Goal: Task Accomplishment & Management: Manage account settings

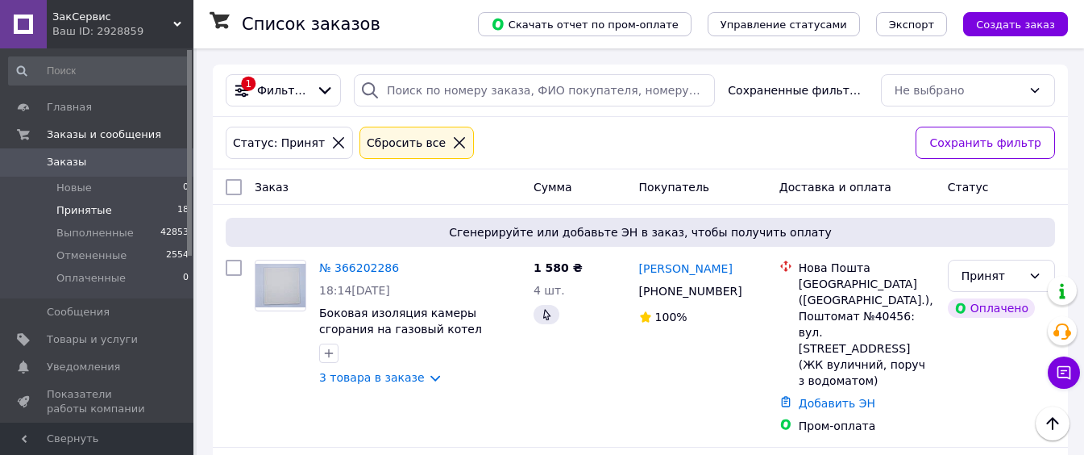
scroll to position [322, 0]
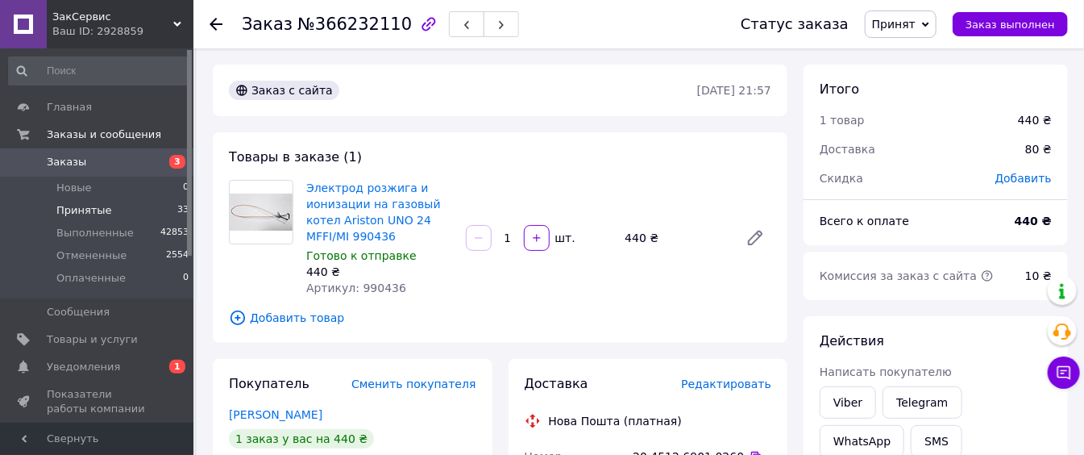
click at [177, 203] on span "33" at bounding box center [182, 210] width 11 height 15
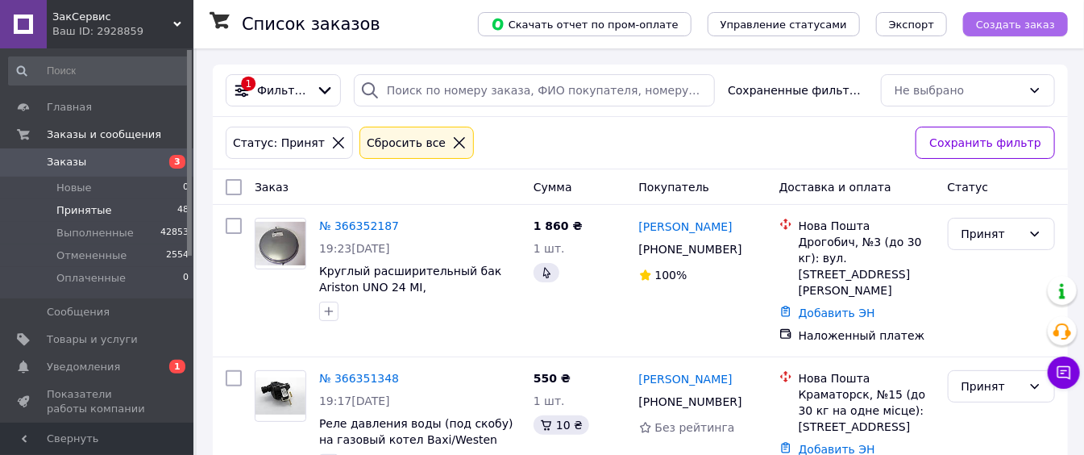
click at [1009, 31] on button "Создать заказ" at bounding box center [1015, 24] width 105 height 24
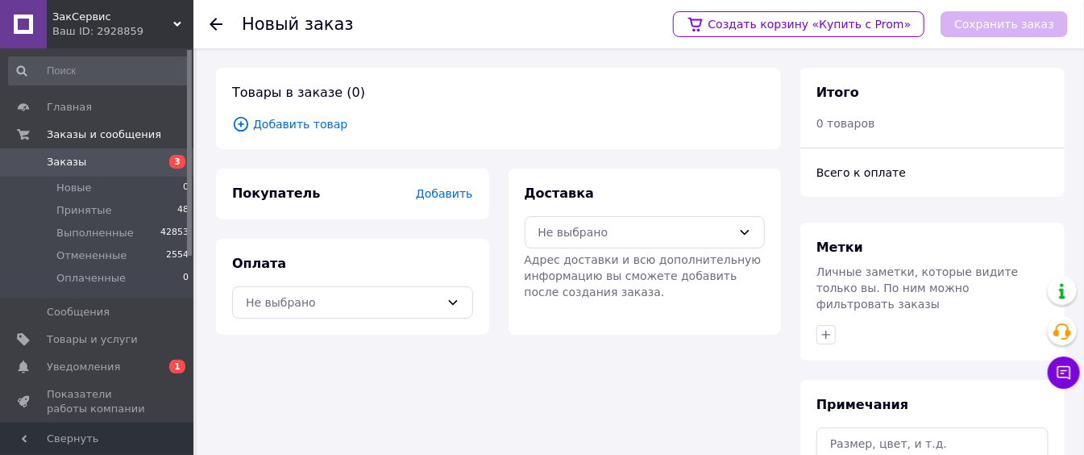
click at [277, 131] on span "Добавить товар" at bounding box center [498, 124] width 533 height 18
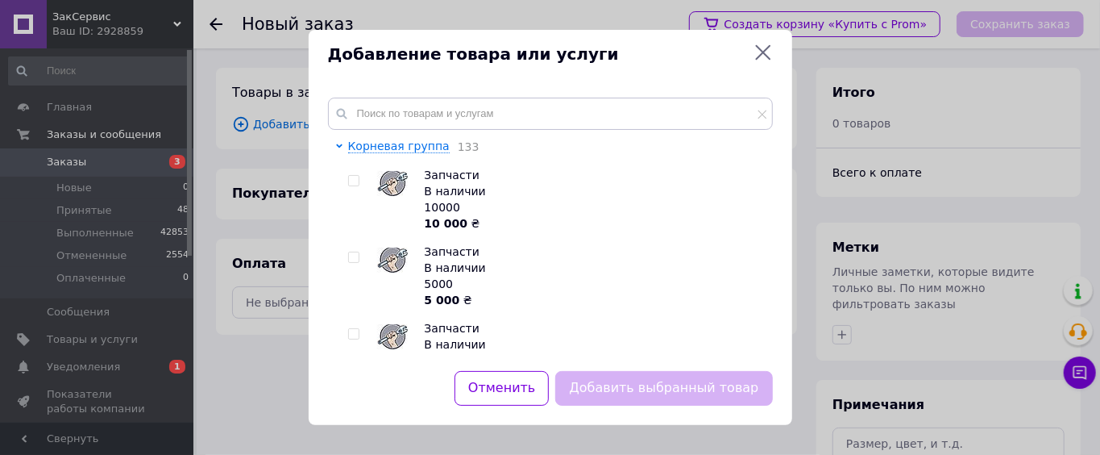
click at [774, 58] on div "Добавление товара или услуги" at bounding box center [551, 54] width 484 height 49
click at [759, 55] on icon at bounding box center [762, 52] width 19 height 19
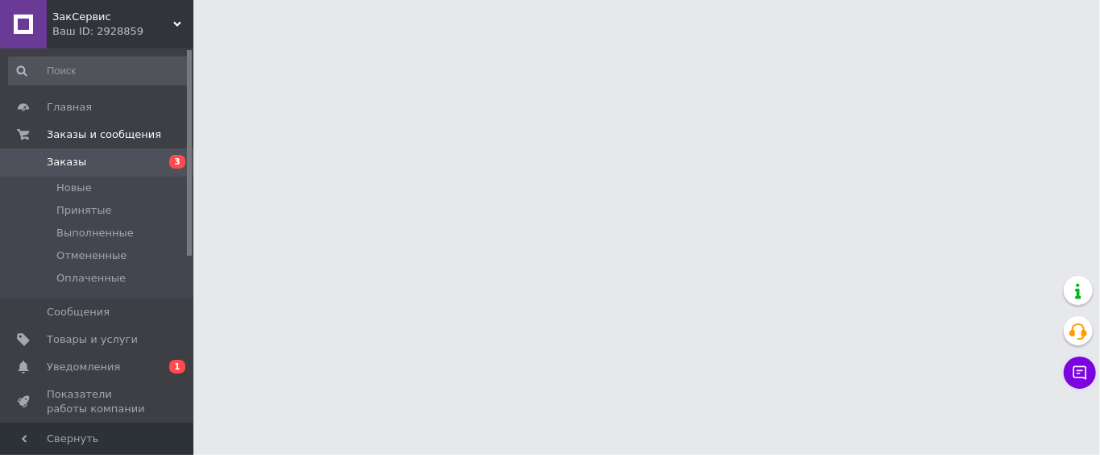
click at [118, 363] on span "Уведомления" at bounding box center [98, 366] width 102 height 15
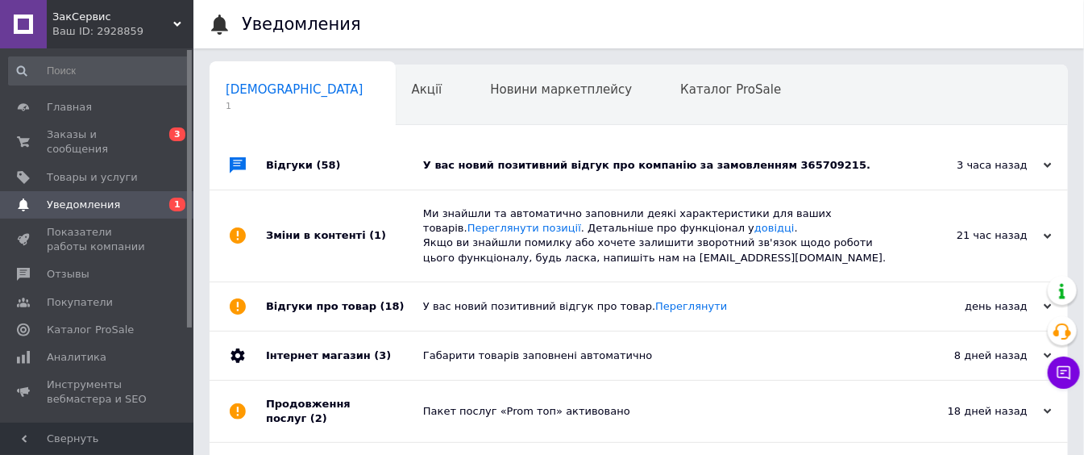
click at [554, 174] on div "У вас новий позитивний відгук про компанію за замовленням 365709215." at bounding box center [656, 165] width 467 height 48
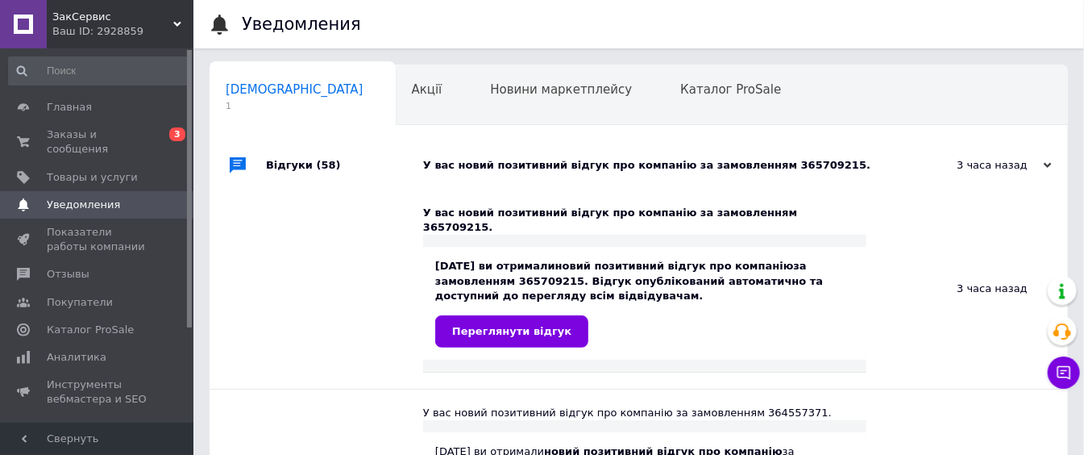
click at [497, 333] on div "[DATE] ви отримали новий позитивний відгук про компанію за замовленням 36570921…" at bounding box center [644, 303] width 443 height 113
click at [497, 329] on link "Переглянути відгук" at bounding box center [511, 331] width 153 height 32
click at [125, 143] on link "Заказы и сообщения 0 3" at bounding box center [99, 142] width 198 height 42
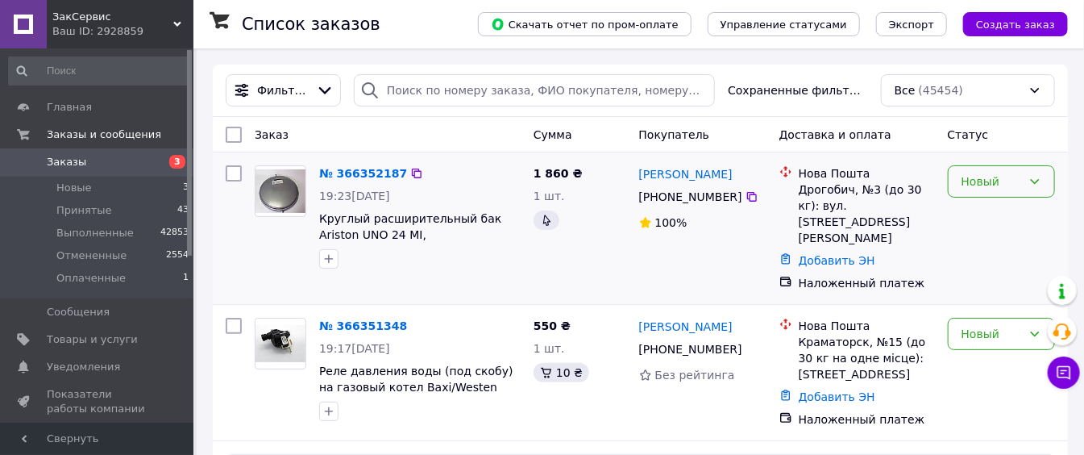
click at [1027, 171] on div "Новый" at bounding box center [1001, 181] width 107 height 32
click at [1007, 207] on li "Принят" at bounding box center [1002, 215] width 106 height 29
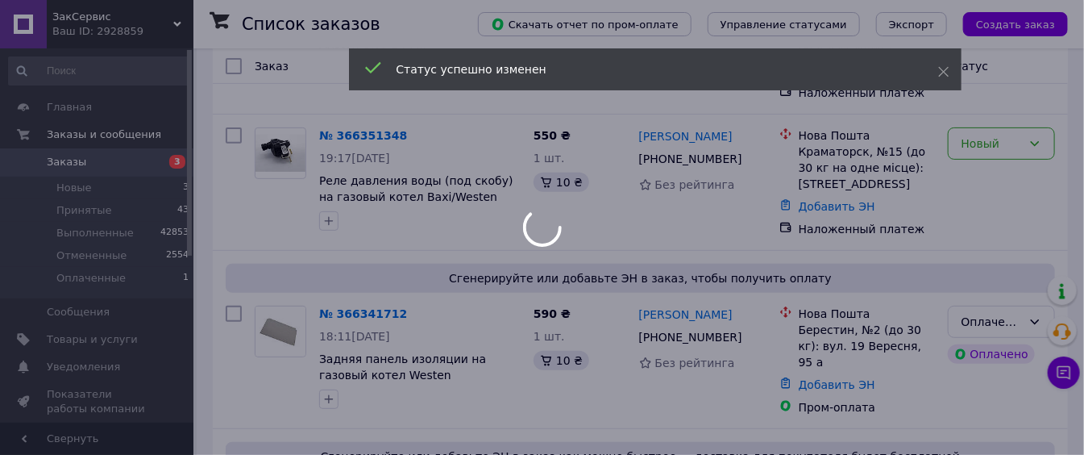
scroll to position [322, 0]
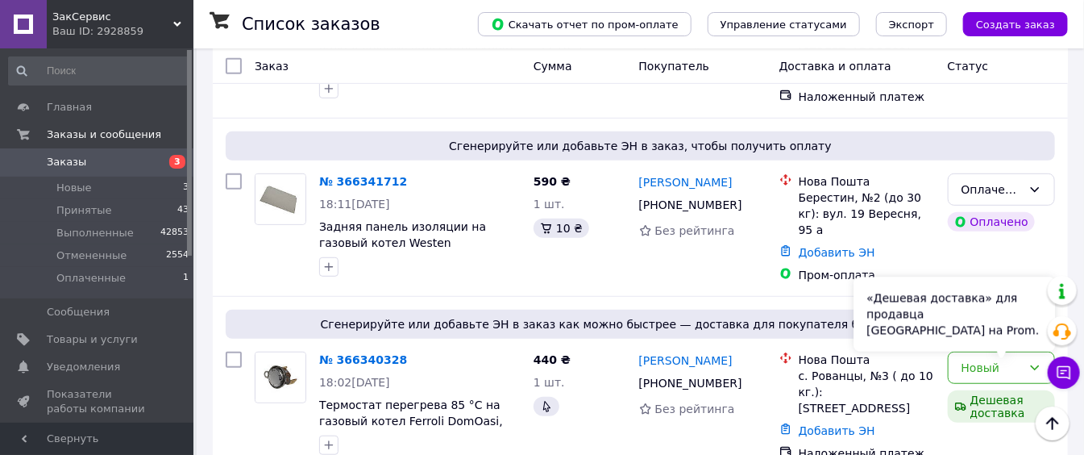
click at [994, 334] on div "«Дешевая доставка» для продавца [GEOGRAPHIC_DATA] на Prom." at bounding box center [953, 314] width 201 height 74
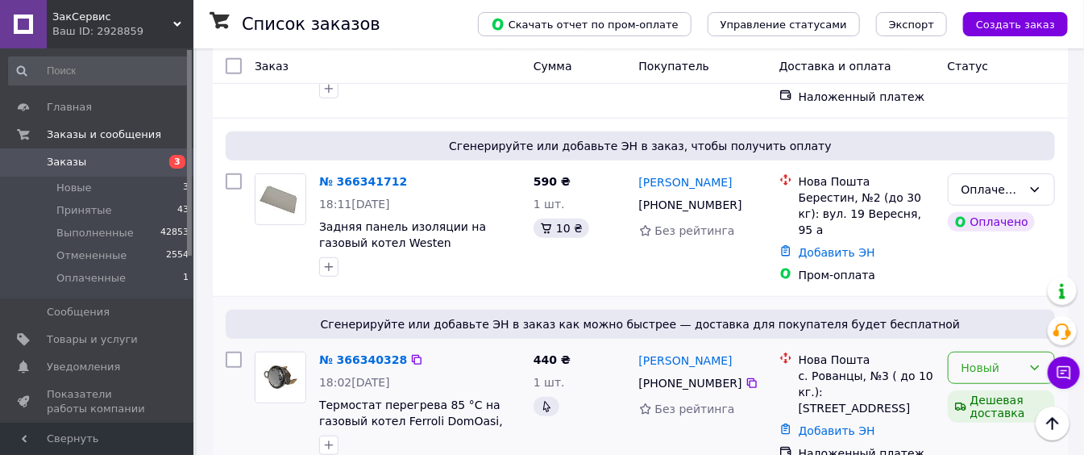
click at [986, 359] on div "Новый" at bounding box center [991, 368] width 60 height 18
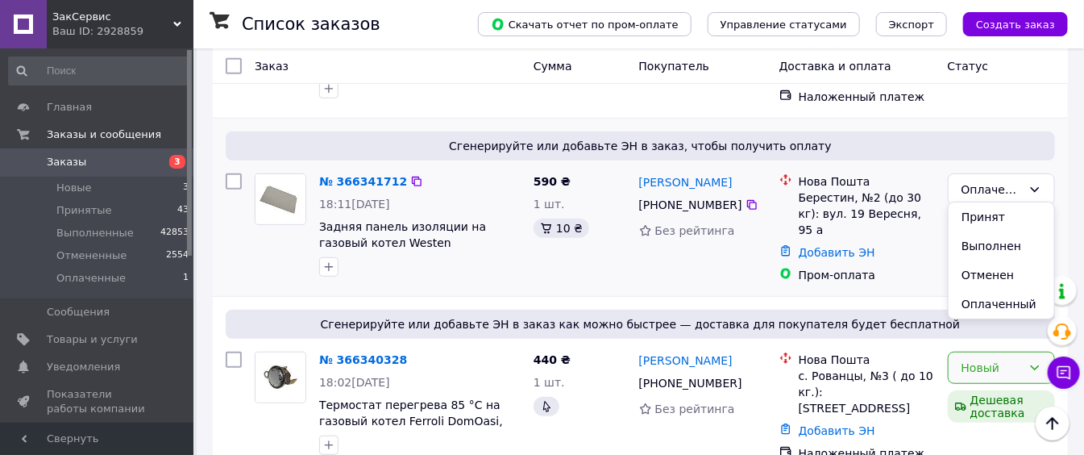
drag, startPoint x: 990, startPoint y: 224, endPoint x: 987, endPoint y: 232, distance: 8.4
click at [990, 224] on li "Принят" at bounding box center [1002, 216] width 106 height 29
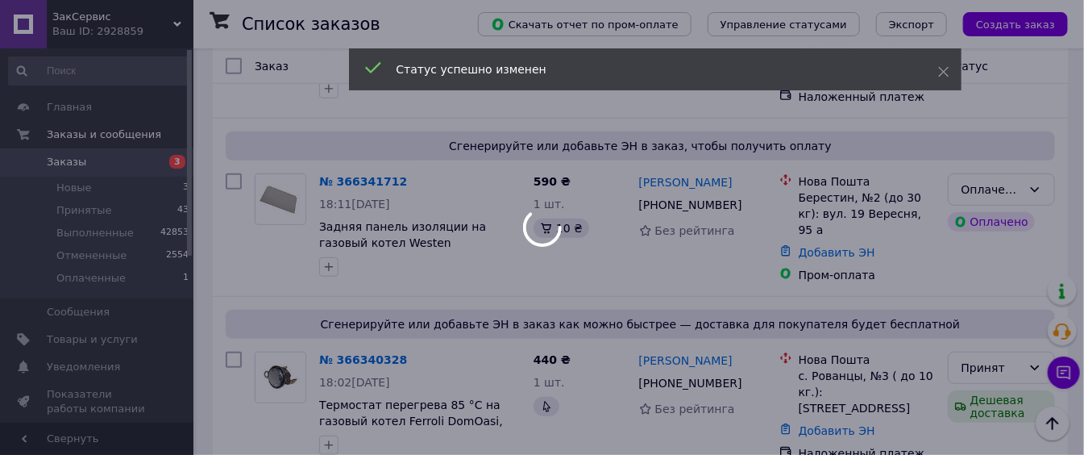
click at [1033, 172] on div at bounding box center [542, 227] width 1084 height 455
click at [1017, 181] on div "Оплаченный" at bounding box center [991, 190] width 60 height 18
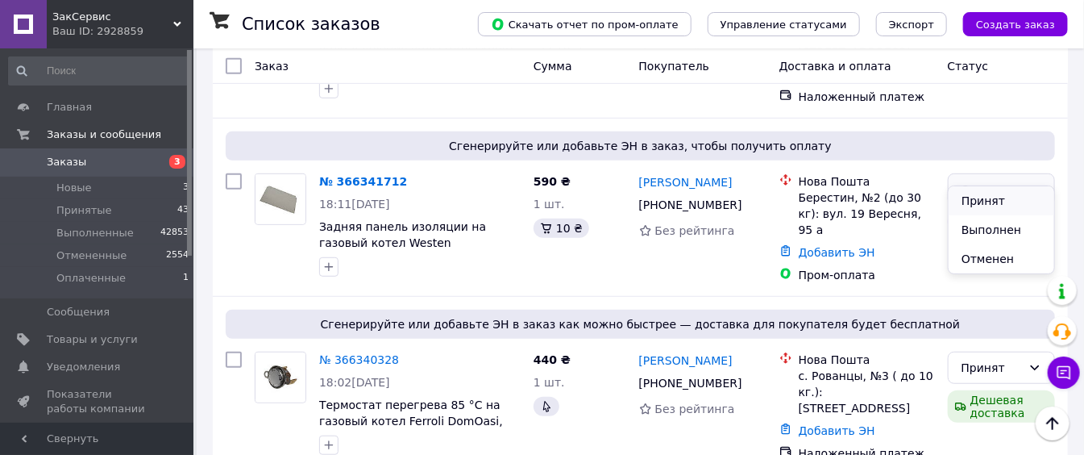
click at [993, 203] on li "Принят" at bounding box center [1002, 200] width 106 height 29
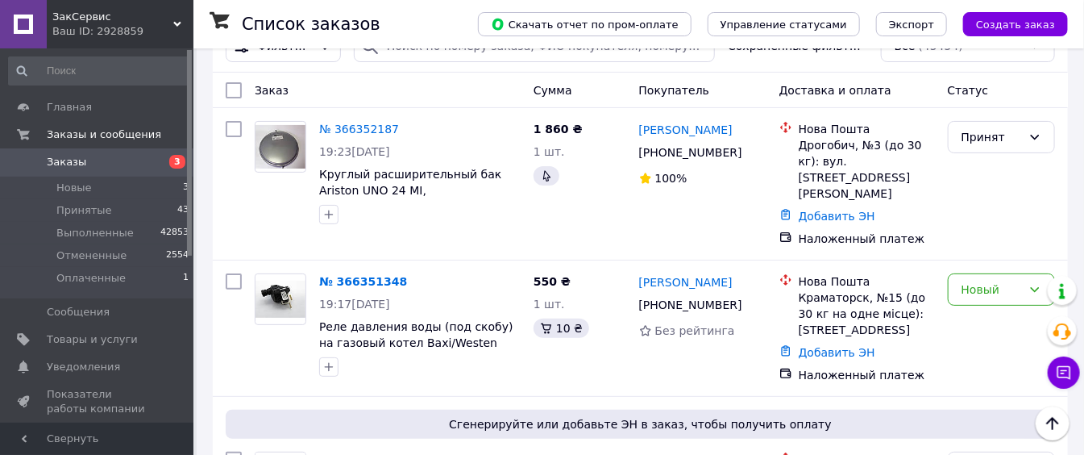
scroll to position [0, 0]
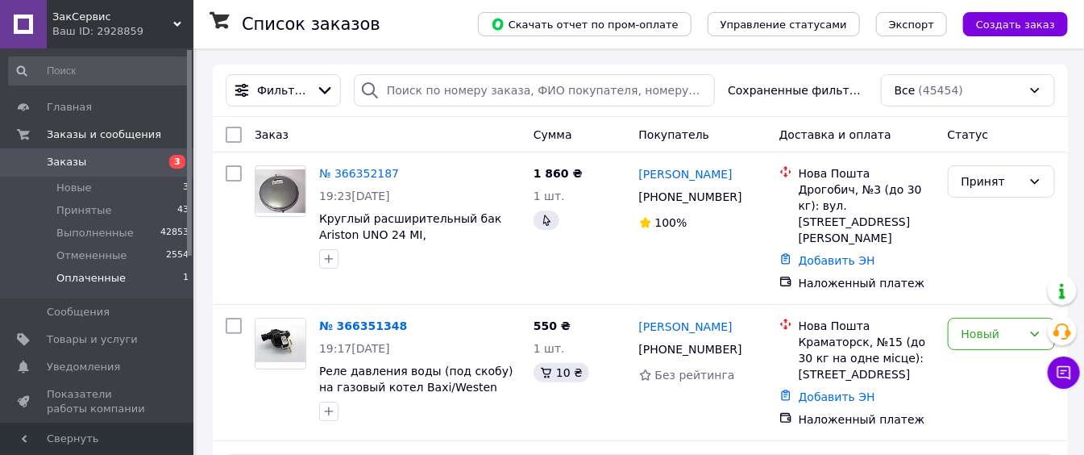
click at [140, 277] on li "Оплаченные 1" at bounding box center [99, 282] width 198 height 31
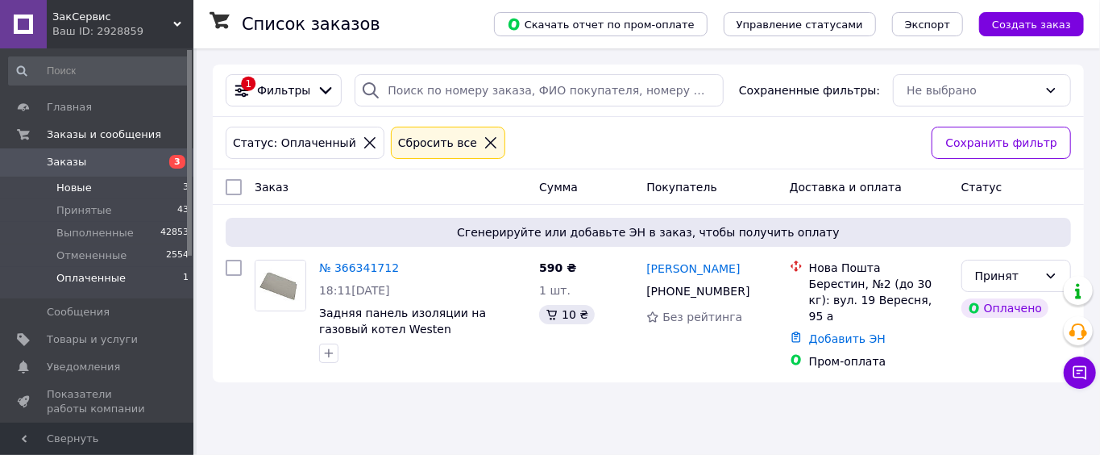
click at [129, 197] on li "Новые 3" at bounding box center [99, 187] width 198 height 23
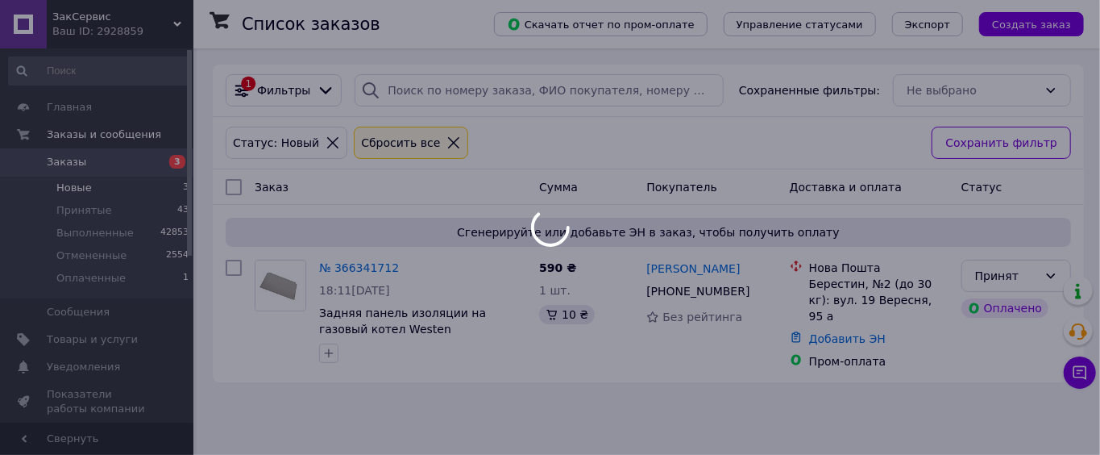
click at [136, 201] on div at bounding box center [550, 227] width 1100 height 455
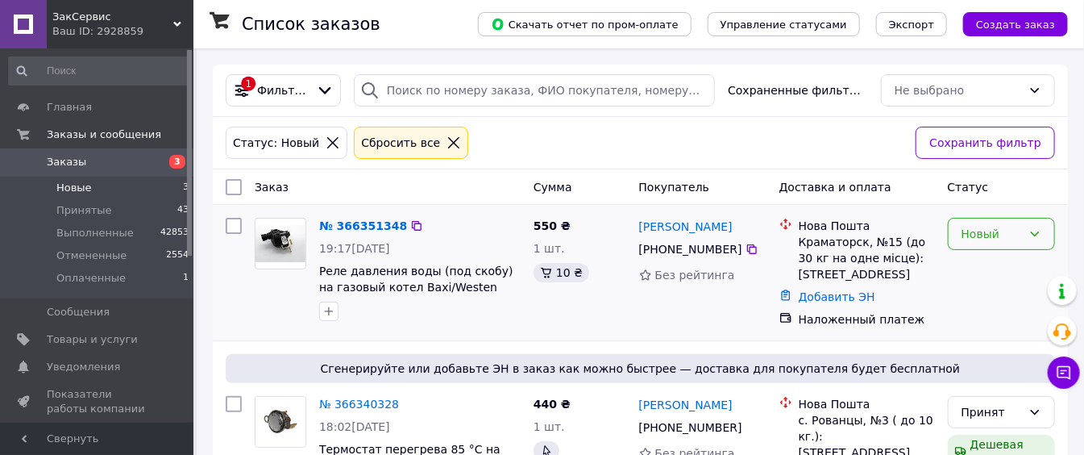
click at [987, 231] on div "Новый" at bounding box center [991, 234] width 60 height 18
click at [1019, 268] on li "Принят" at bounding box center [1002, 267] width 106 height 29
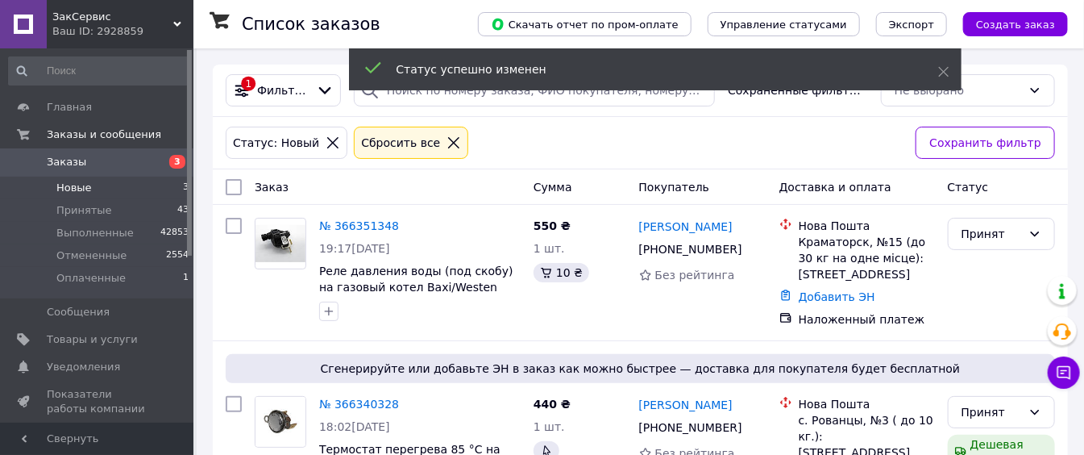
click at [1030, 26] on span "Создать заказ" at bounding box center [1015, 25] width 79 height 12
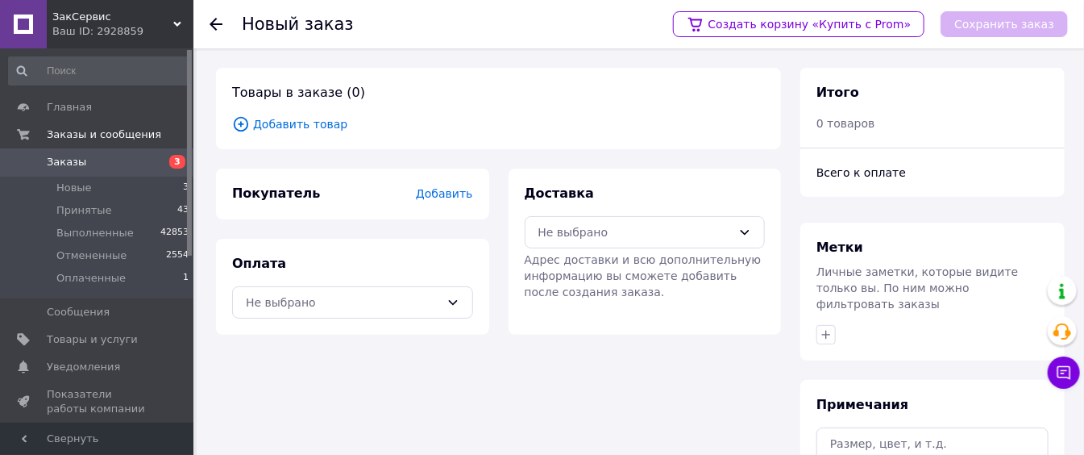
click at [303, 131] on span "Добавить товар" at bounding box center [498, 124] width 533 height 18
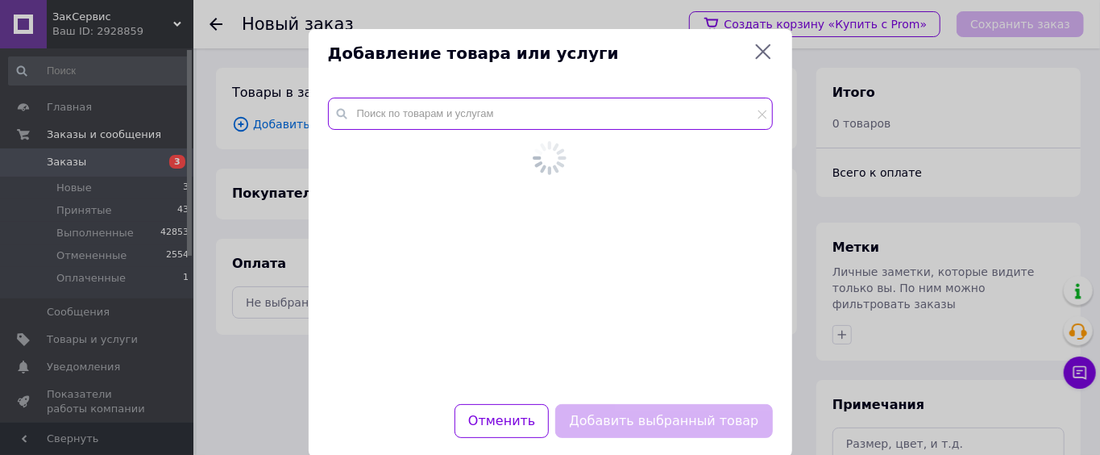
click at [424, 118] on input "text" at bounding box center [550, 114] width 445 height 32
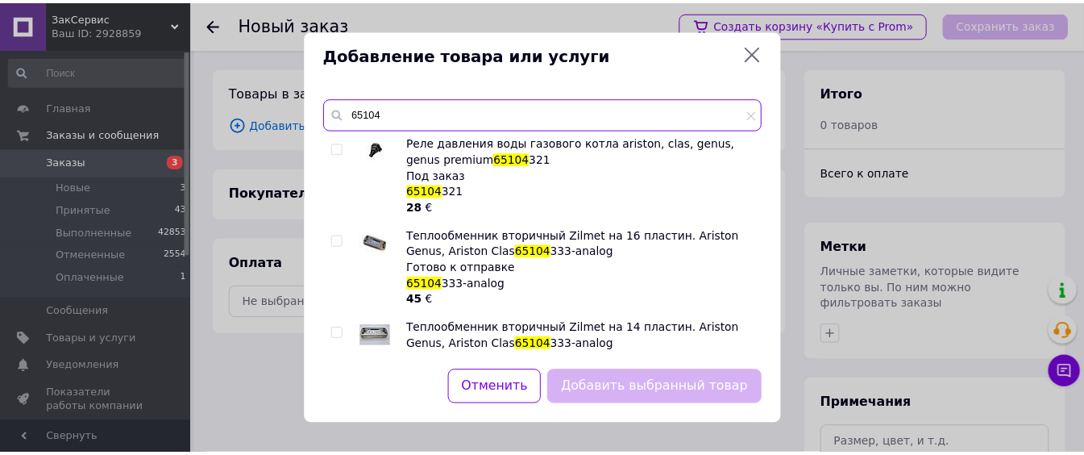
scroll to position [3160, 0]
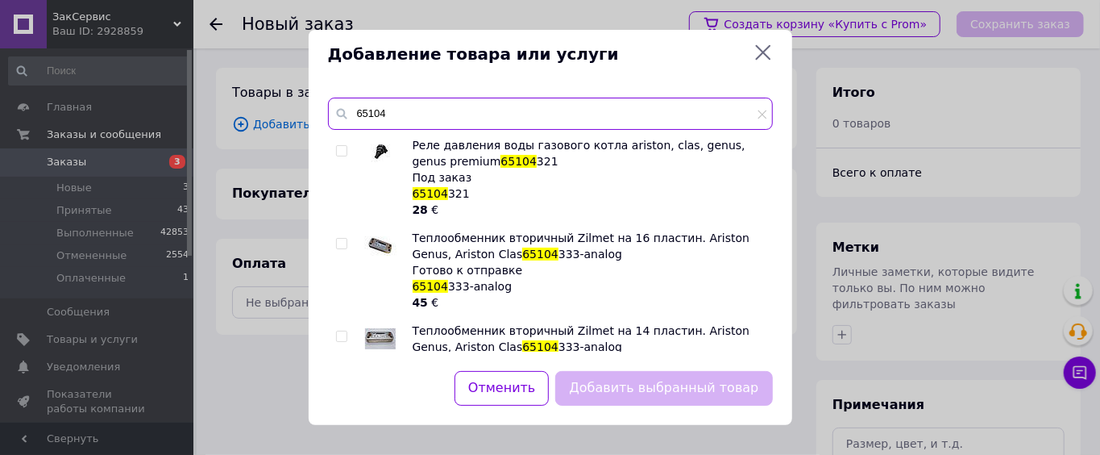
type input "65104"
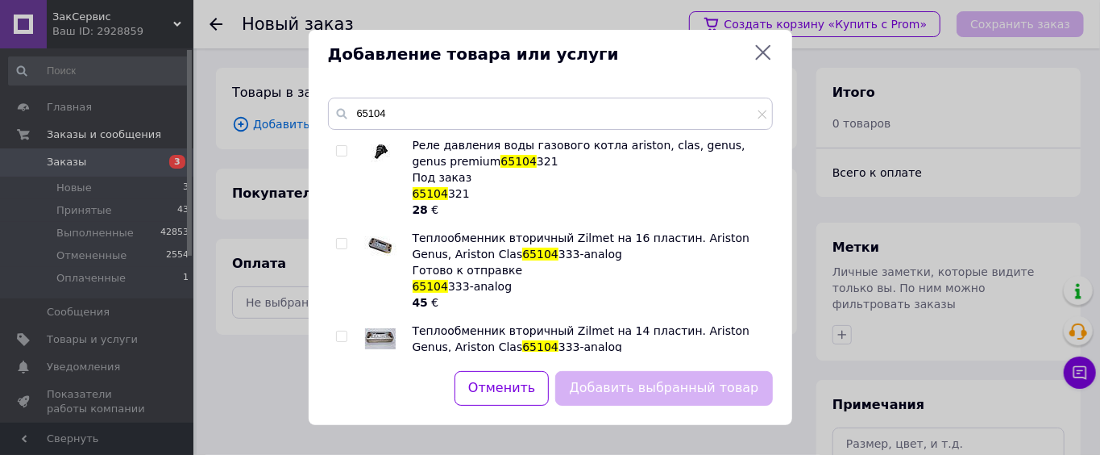
click at [767, 62] on icon at bounding box center [762, 52] width 19 height 19
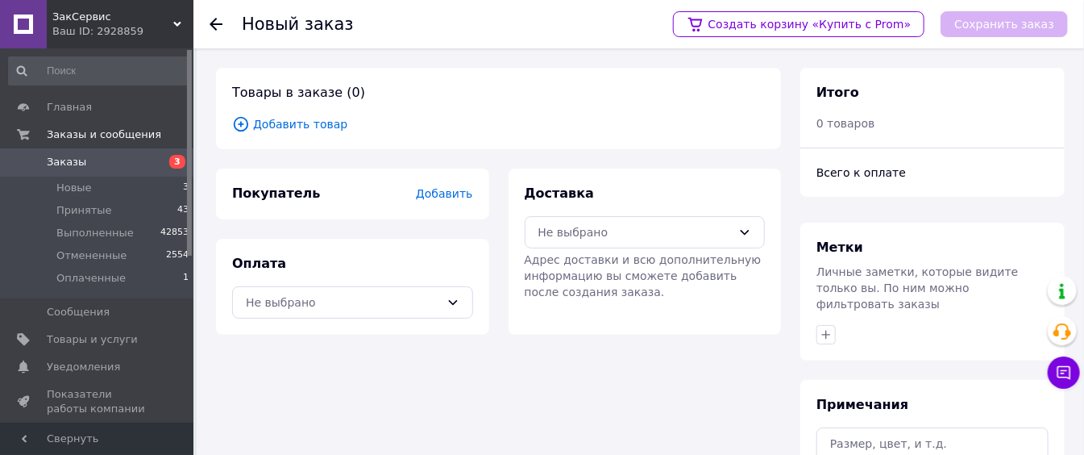
click at [301, 120] on span "Добавить товар" at bounding box center [498, 124] width 533 height 18
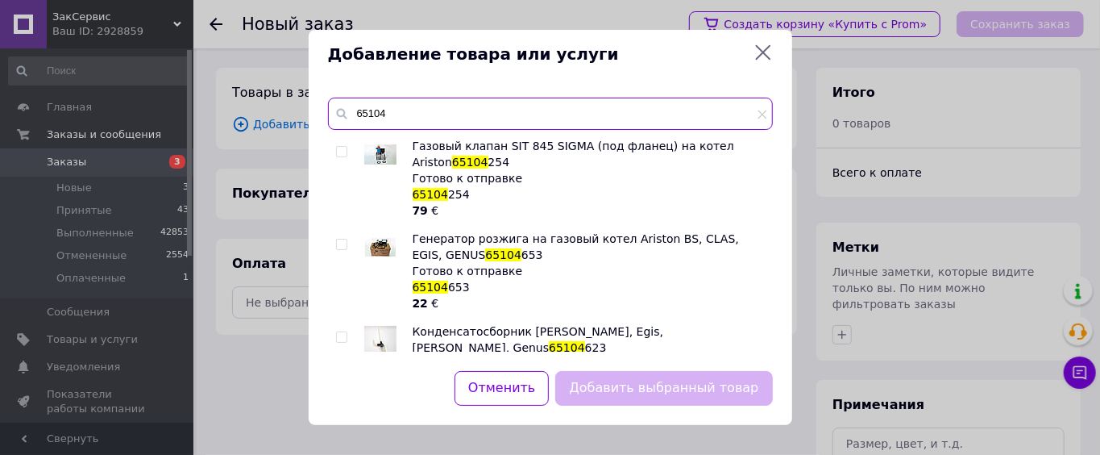
click at [470, 124] on input "65104" at bounding box center [550, 114] width 445 height 32
click at [470, 125] on input "65104" at bounding box center [550, 114] width 445 height 32
type input "6"
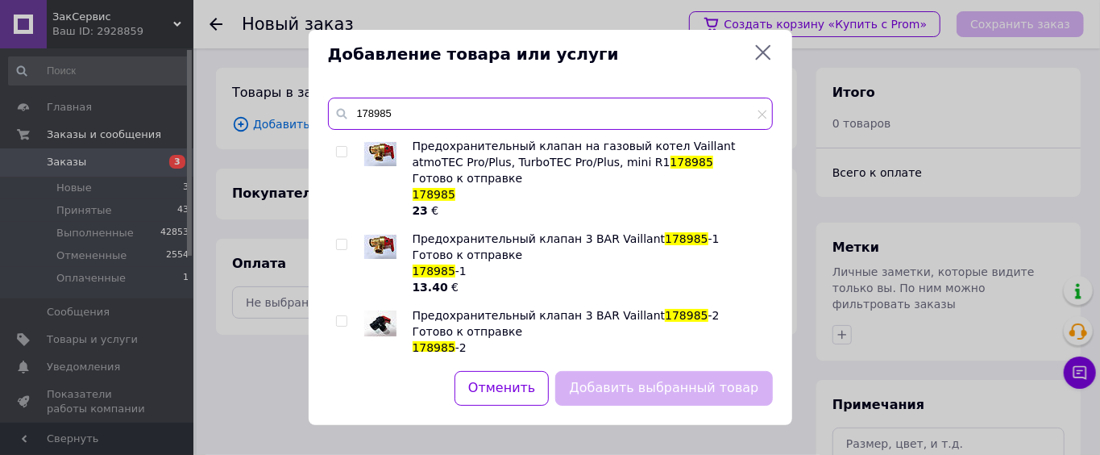
type input "178985"
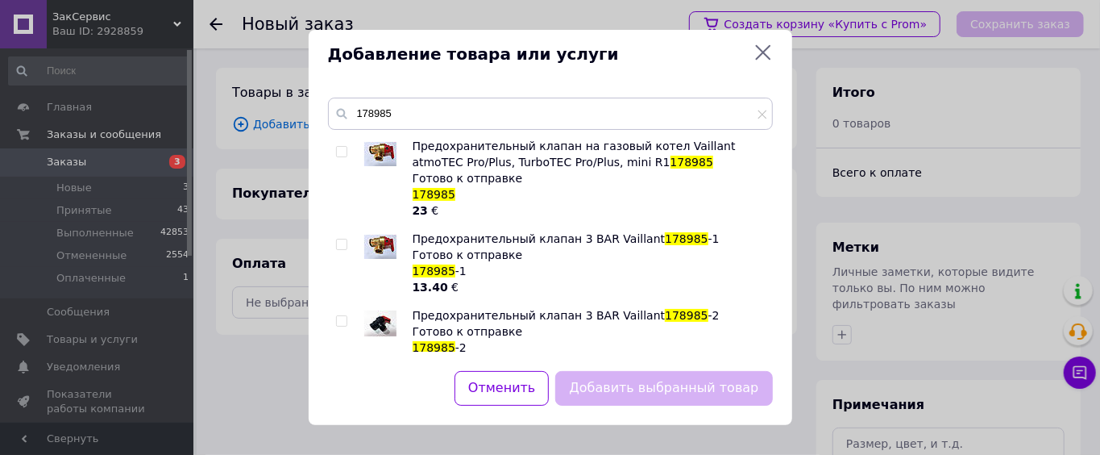
click at [342, 248] on input "checkbox" at bounding box center [341, 244] width 10 height 10
checkbox input "true"
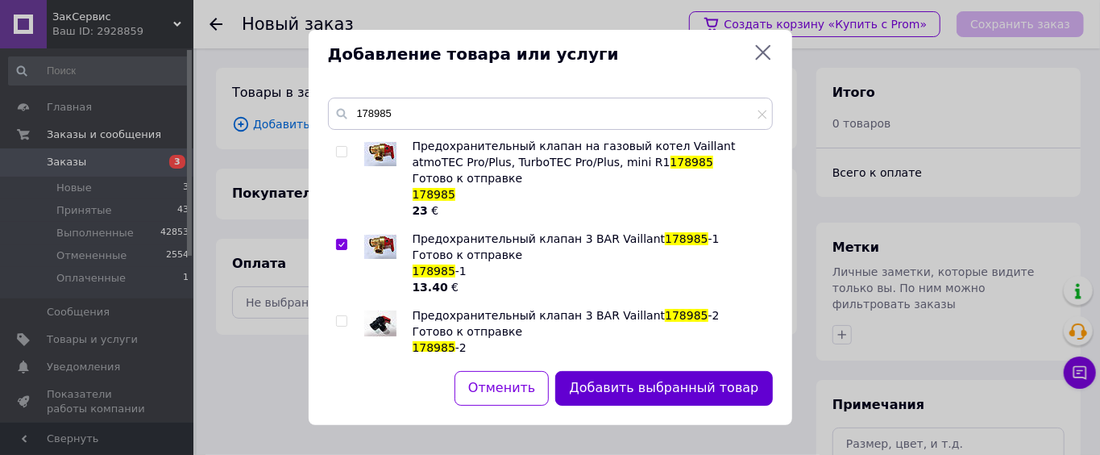
click at [682, 377] on button "Добавить выбранный товар" at bounding box center [663, 388] width 217 height 35
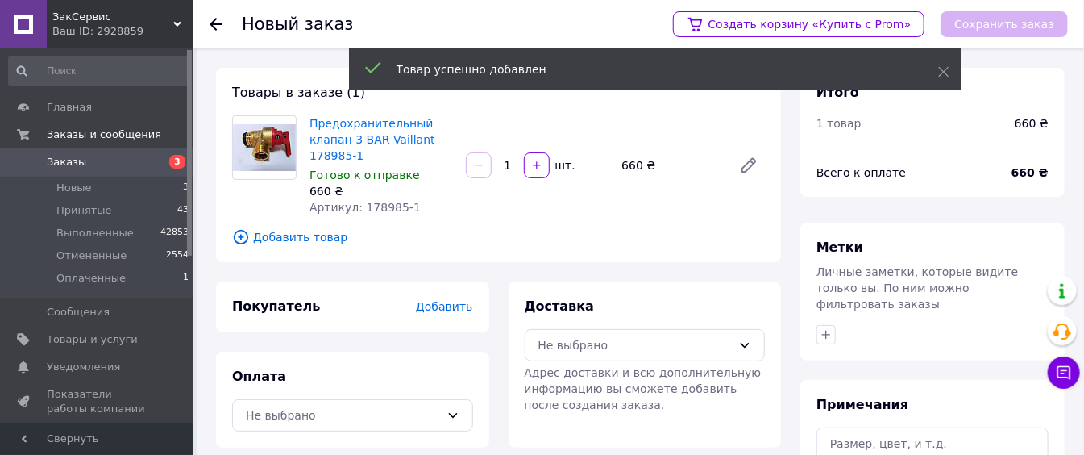
click at [440, 300] on div "Покупатель Добавить" at bounding box center [352, 306] width 241 height 19
click at [442, 306] on span "Добавить" at bounding box center [444, 306] width 56 height 13
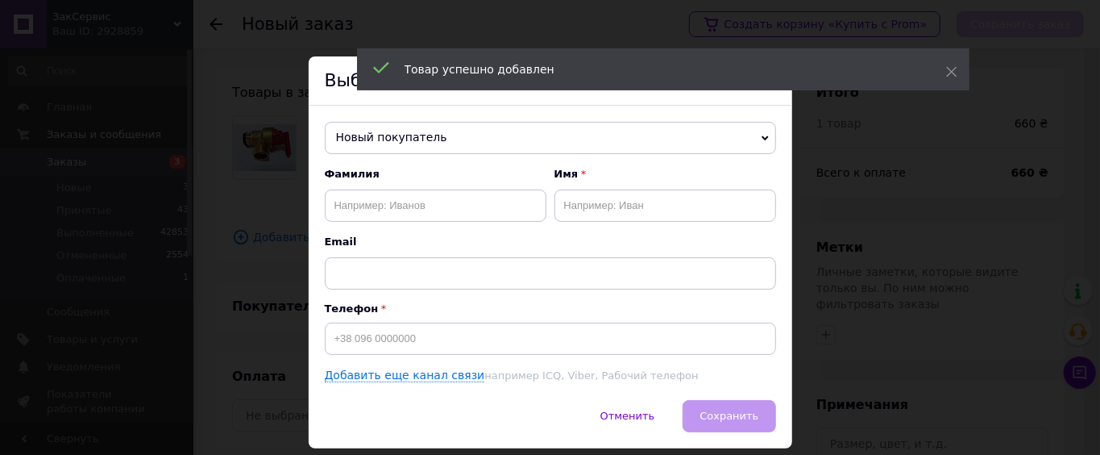
click at [455, 126] on span "Новый покупатель" at bounding box center [550, 138] width 451 height 32
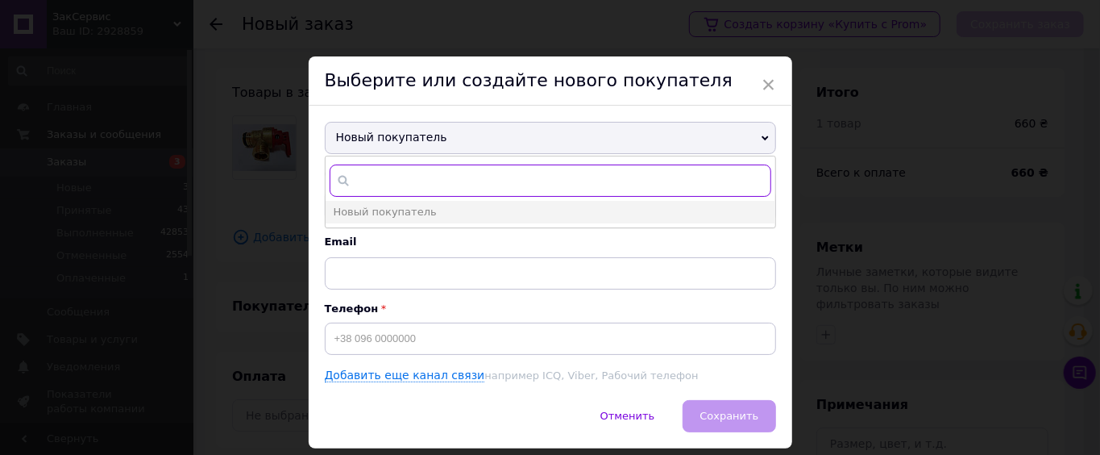
click at [448, 182] on input "text" at bounding box center [551, 180] width 442 height 32
type input "0638691740"
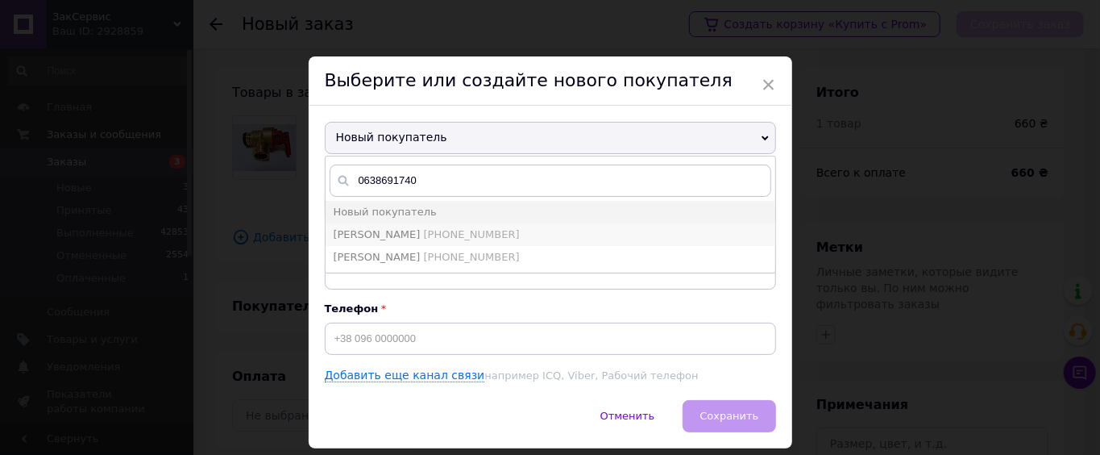
click at [421, 239] on span "[PERSON_NAME]" at bounding box center [377, 234] width 87 height 12
type input "[PERSON_NAME]"
type input "[PHONE_NUMBER]"
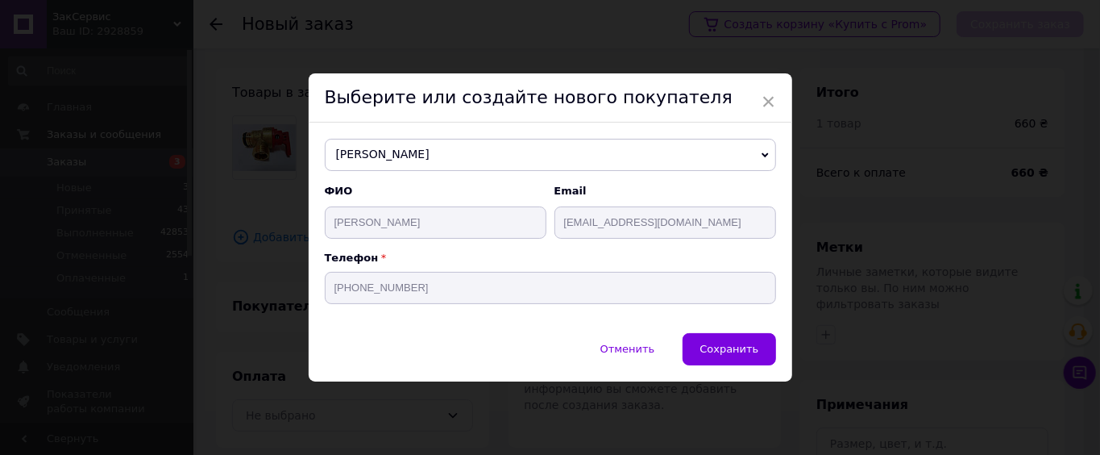
click at [753, 372] on div "Отменить   Сохранить" at bounding box center [551, 357] width 484 height 48
click at [740, 359] on button "Сохранить" at bounding box center [729, 349] width 93 height 32
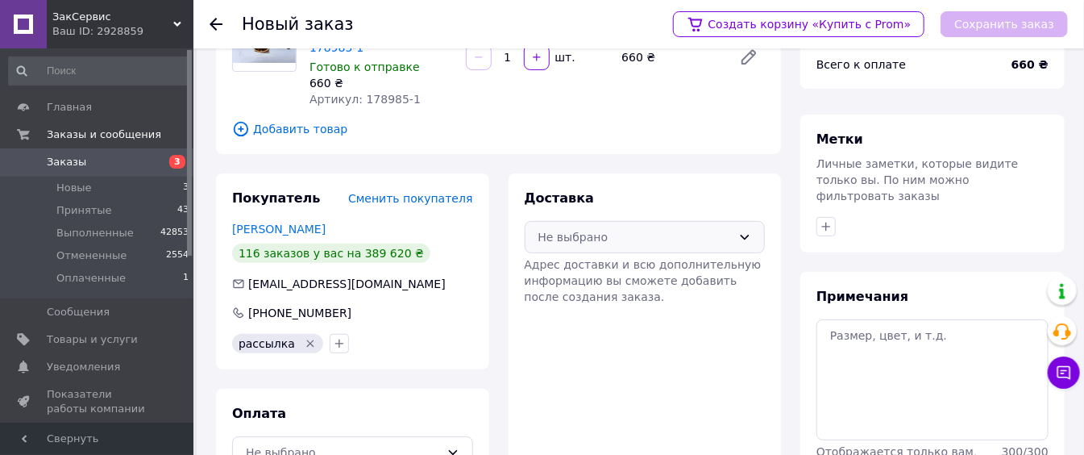
scroll to position [191, 0]
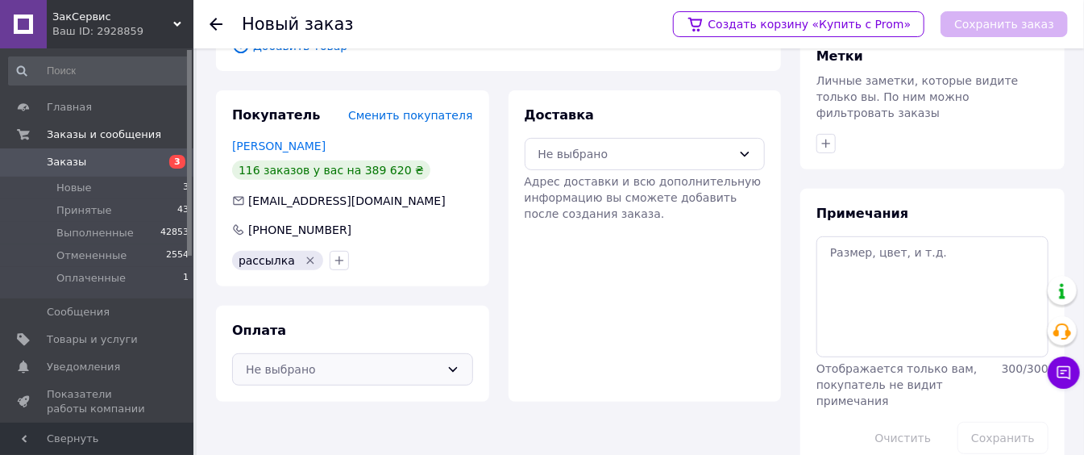
click at [417, 380] on div "Не выбрано" at bounding box center [352, 369] width 241 height 32
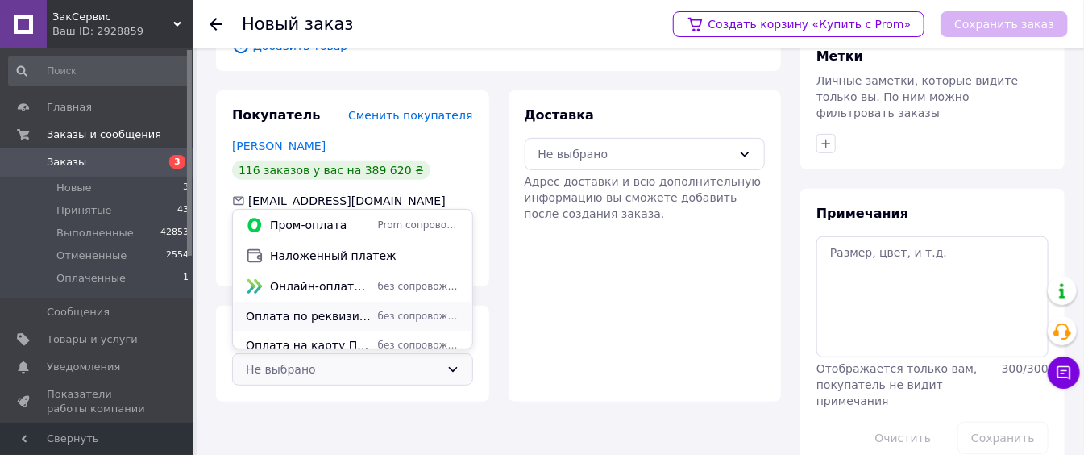
click at [356, 326] on div "Оплата по реквизитам без сопровождения Prom" at bounding box center [352, 315] width 239 height 29
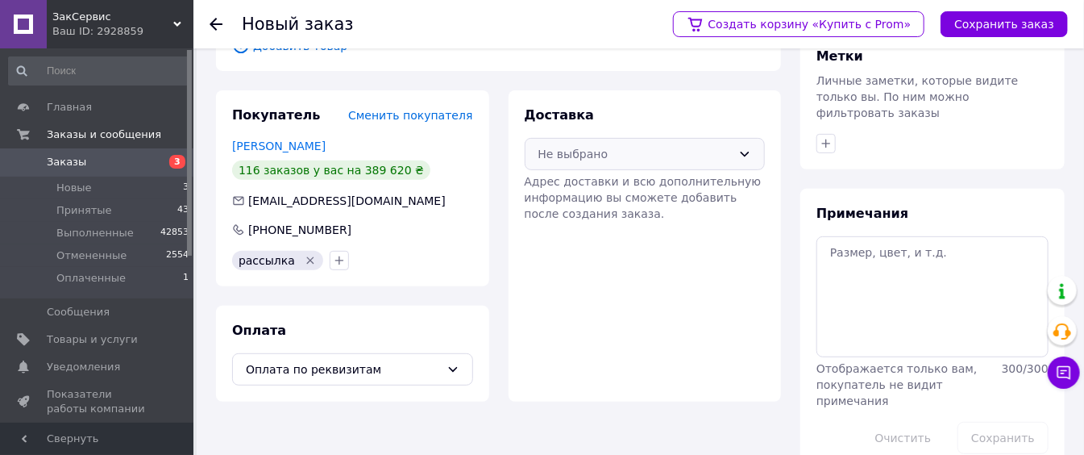
click at [667, 159] on div "Не выбрано" at bounding box center [635, 154] width 194 height 18
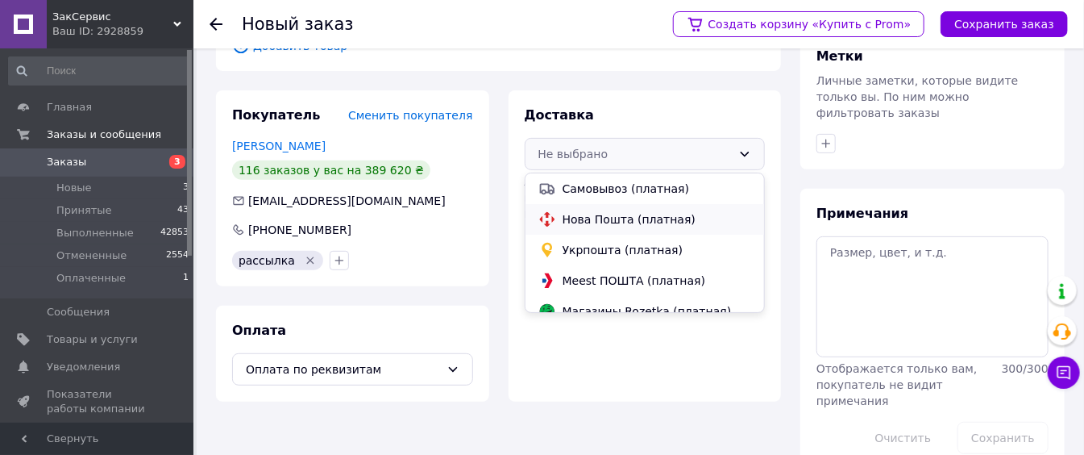
click at [641, 218] on span "Нова Пошта (платная)" at bounding box center [656, 219] width 189 height 16
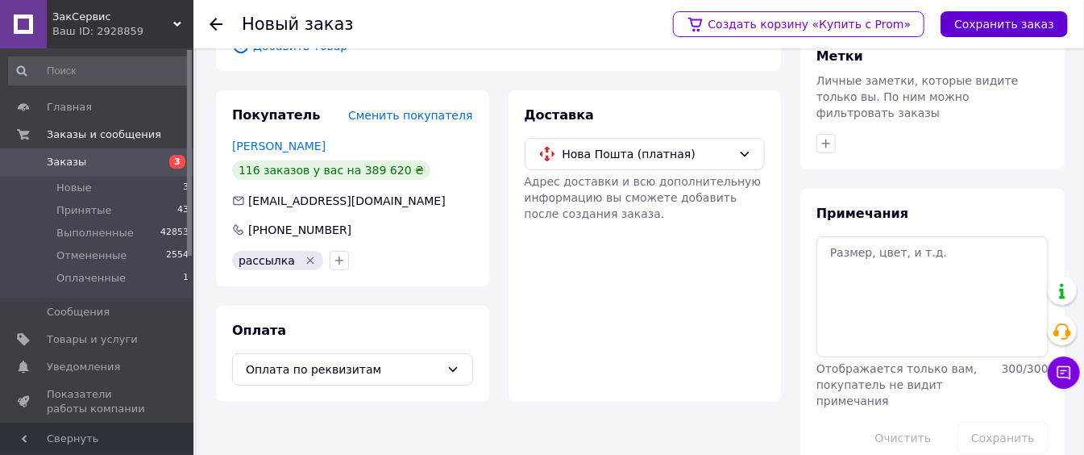
click at [1063, 31] on button "Сохранить заказ" at bounding box center [1003, 24] width 127 height 26
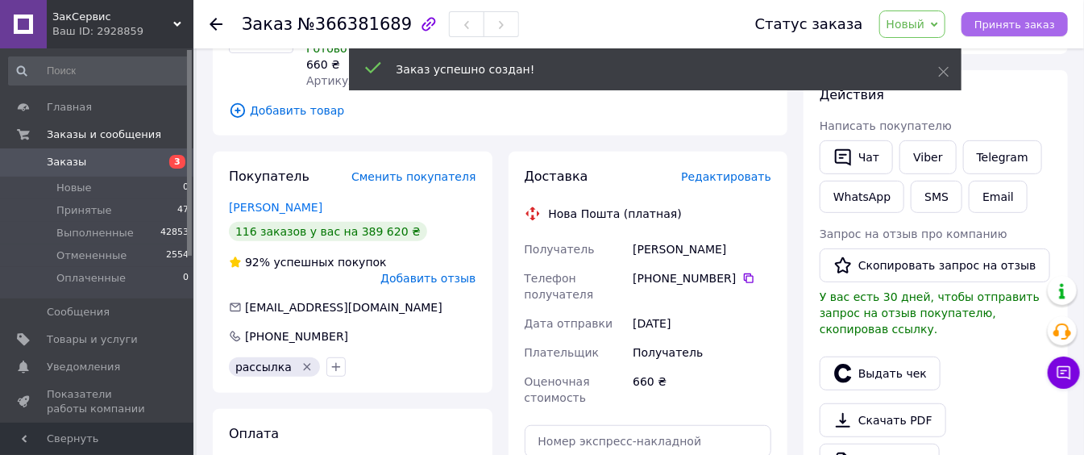
click at [1043, 23] on span "Принять заказ" at bounding box center [1014, 25] width 81 height 12
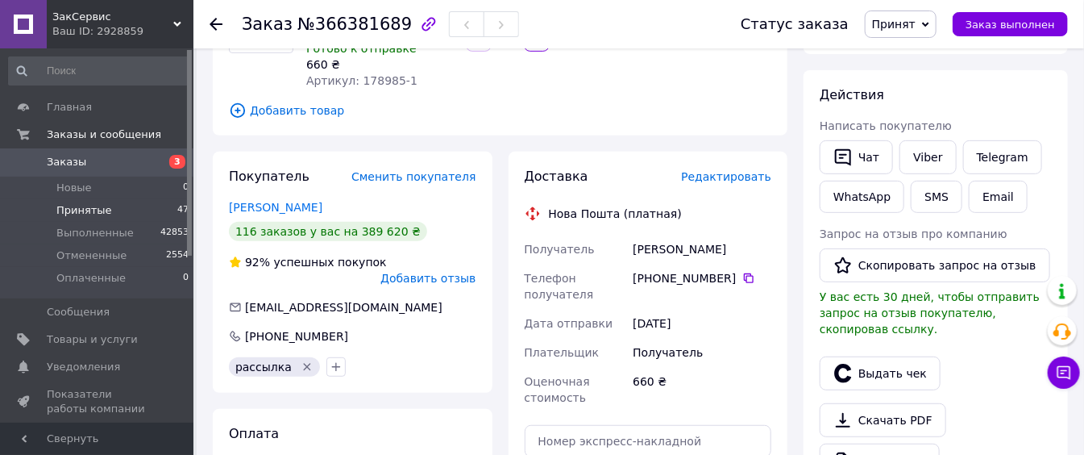
click at [135, 214] on li "Принятые 47" at bounding box center [99, 210] width 198 height 23
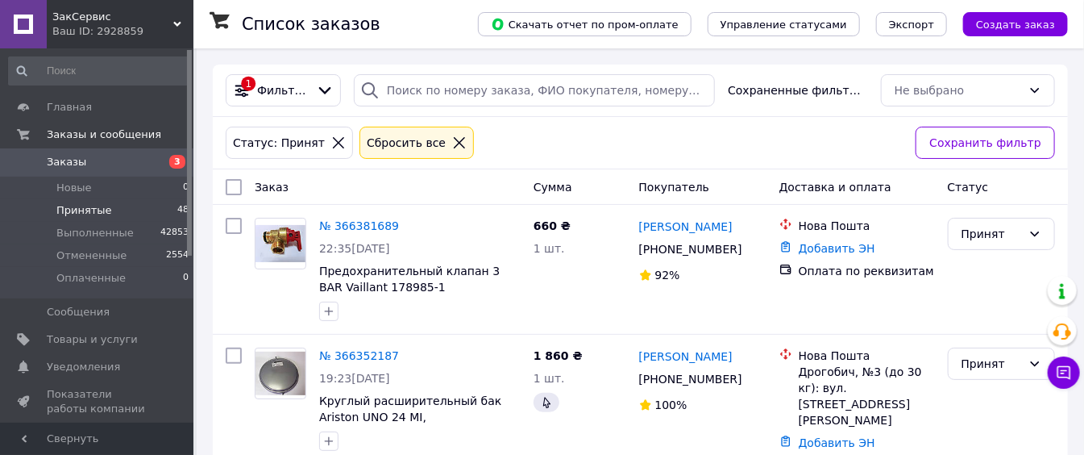
click at [1074, 10] on div "Список заказов Скачать отчет по пром-оплате Управление статусами Экспорт Создат…" at bounding box center [638, 24] width 890 height 48
click at [1048, 19] on span "Создать заказ" at bounding box center [1015, 25] width 79 height 12
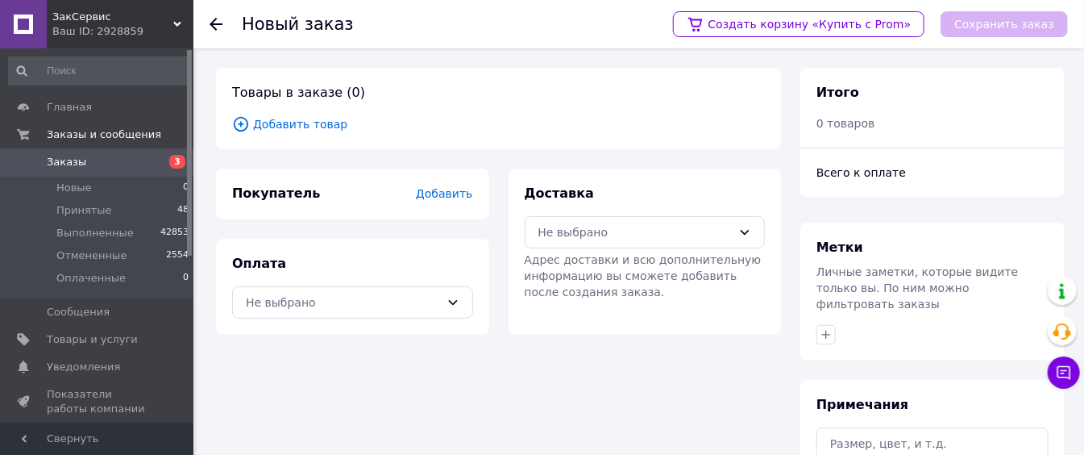
click at [284, 127] on span "Добавить товар" at bounding box center [498, 124] width 533 height 18
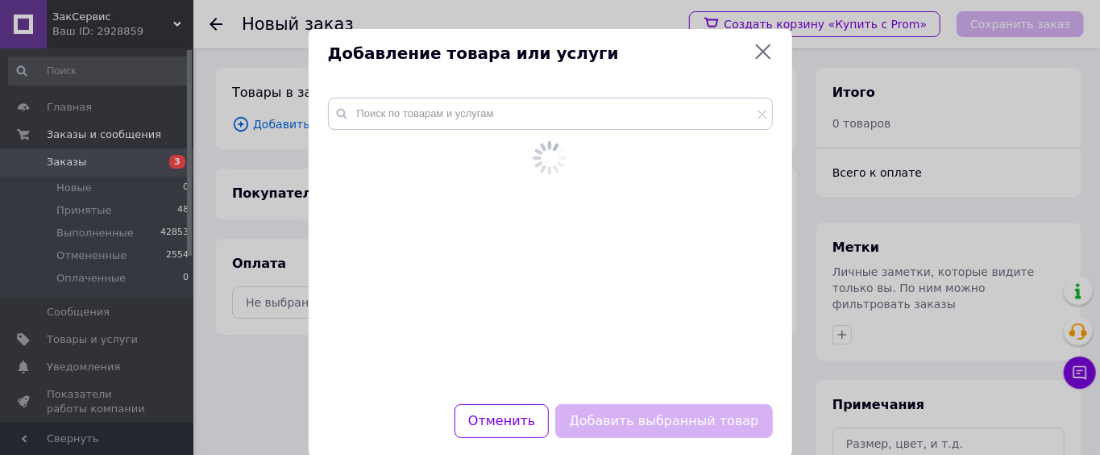
click at [385, 135] on div at bounding box center [550, 225] width 445 height 254
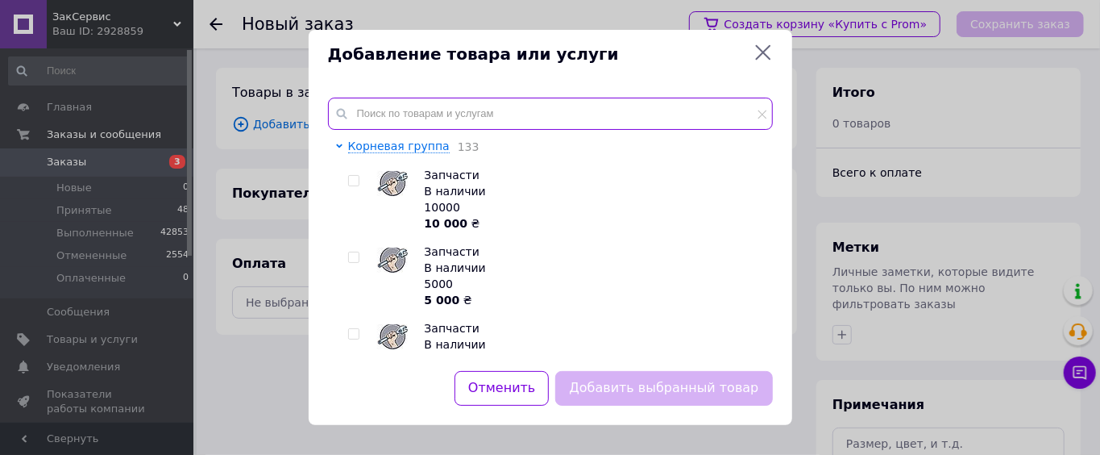
click at [396, 117] on input "text" at bounding box center [550, 114] width 445 height 32
paste input "7828745"
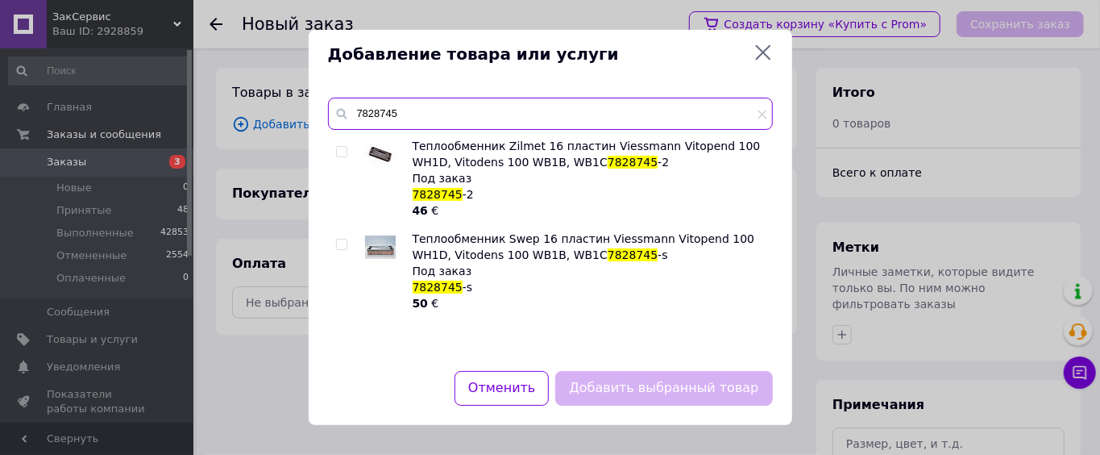
type input "7828745"
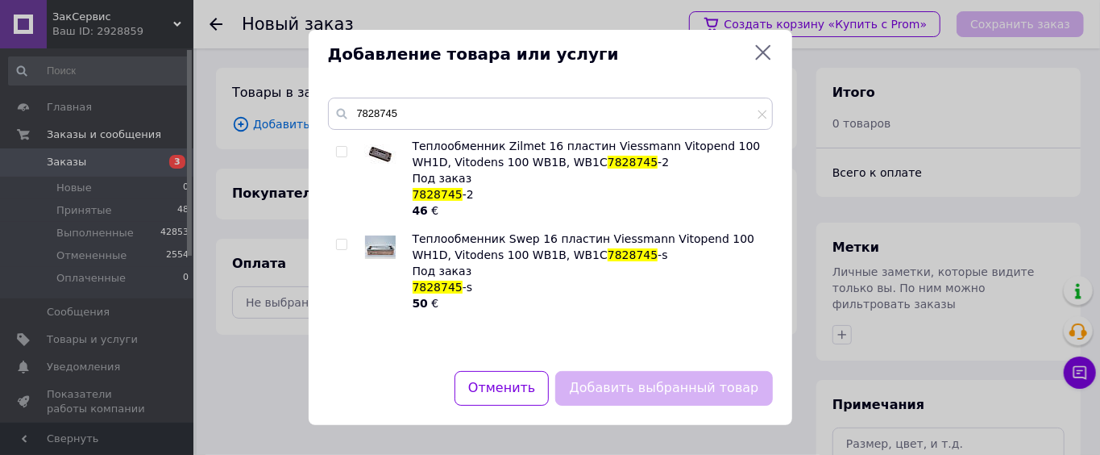
click at [347, 246] on div at bounding box center [342, 244] width 12 height 11
click at [341, 242] on input "checkbox" at bounding box center [341, 244] width 10 height 10
checkbox input "true"
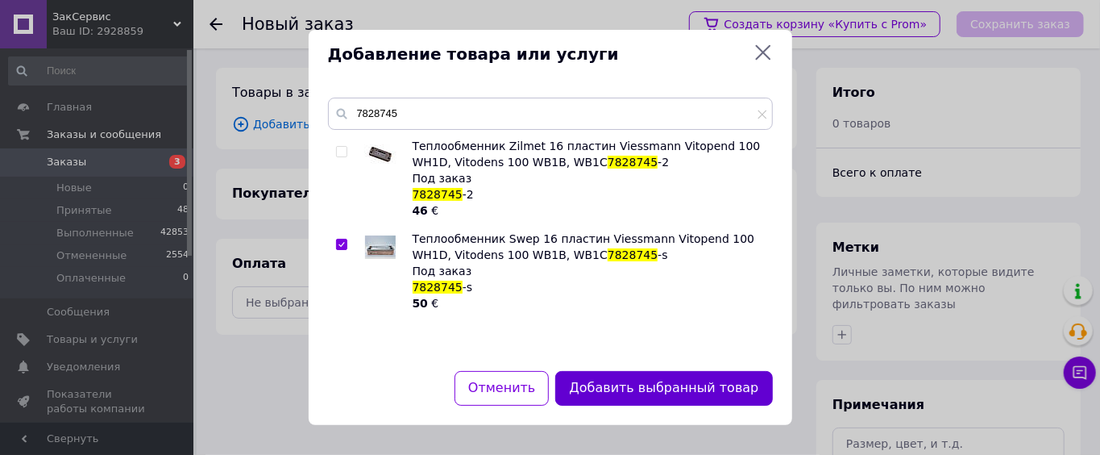
click at [641, 371] on div "Добавить выбранный товар" at bounding box center [663, 387] width 223 height 41
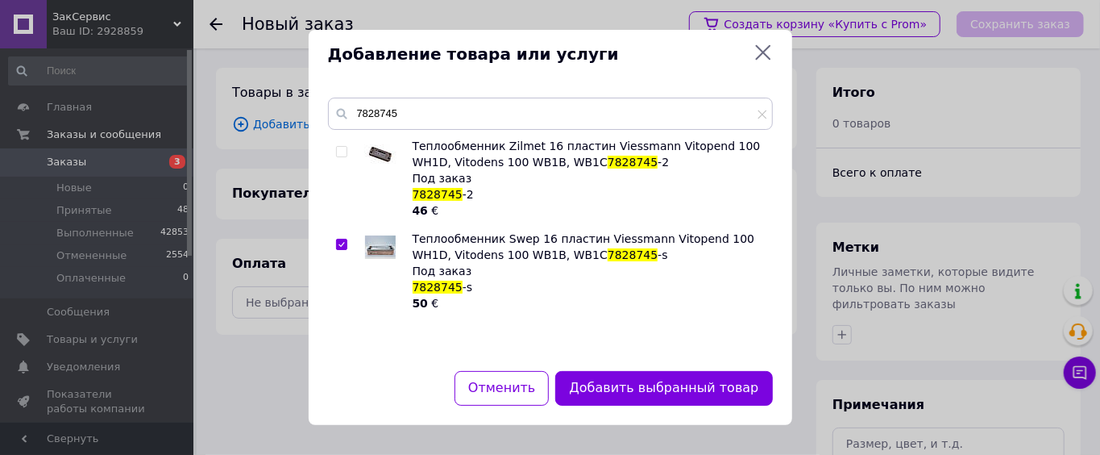
click at [641, 375] on button "Добавить выбранный товар" at bounding box center [663, 388] width 217 height 35
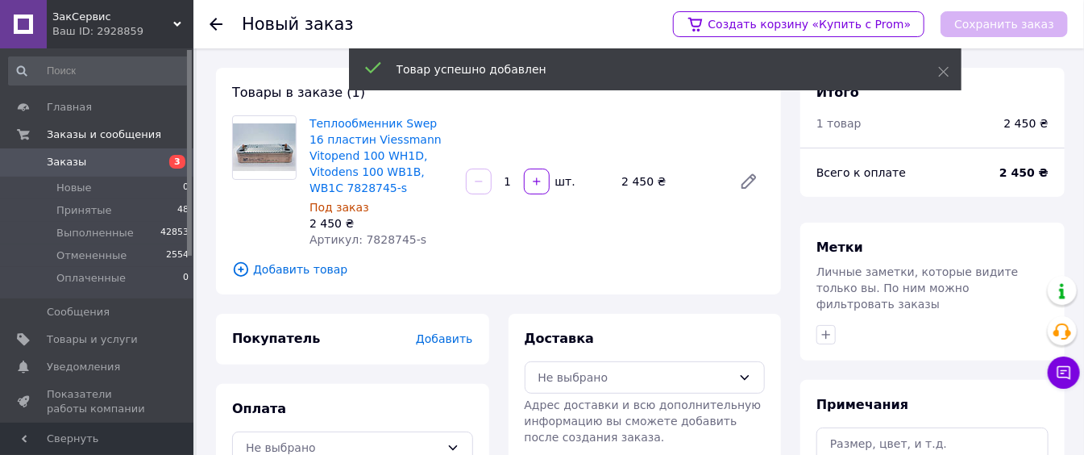
click at [459, 334] on span "Добавить" at bounding box center [444, 338] width 56 height 13
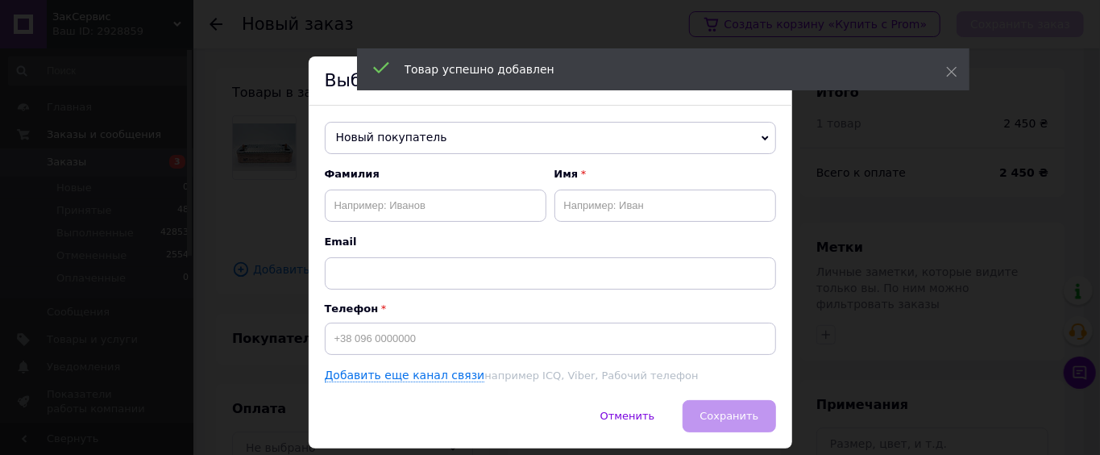
click at [459, 145] on span "Новый покупатель" at bounding box center [550, 138] width 451 height 32
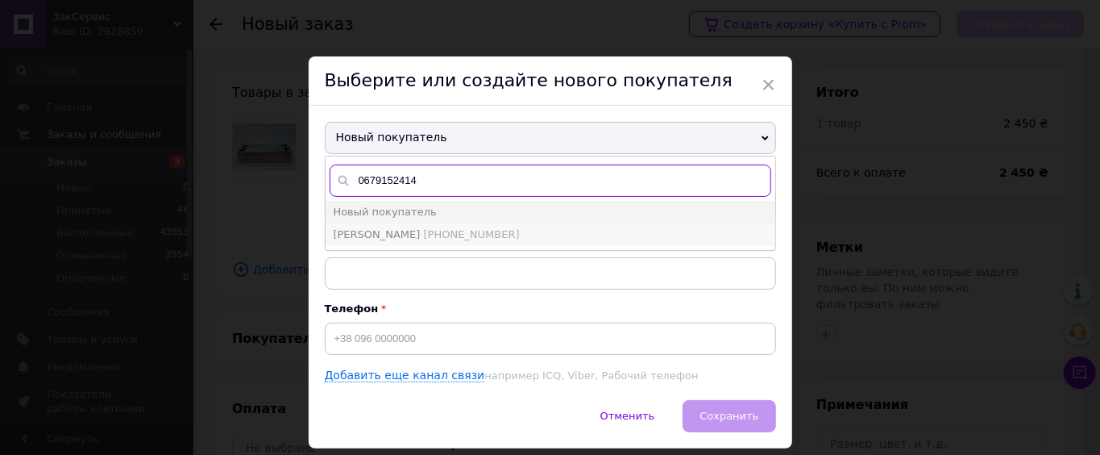
type input "0679152414"
click at [349, 239] on li "[PERSON_NAME] [PHONE_NUMBER]" at bounding box center [551, 234] width 450 height 23
type input "[PERSON_NAME]"
type input "[PHONE_NUMBER]"
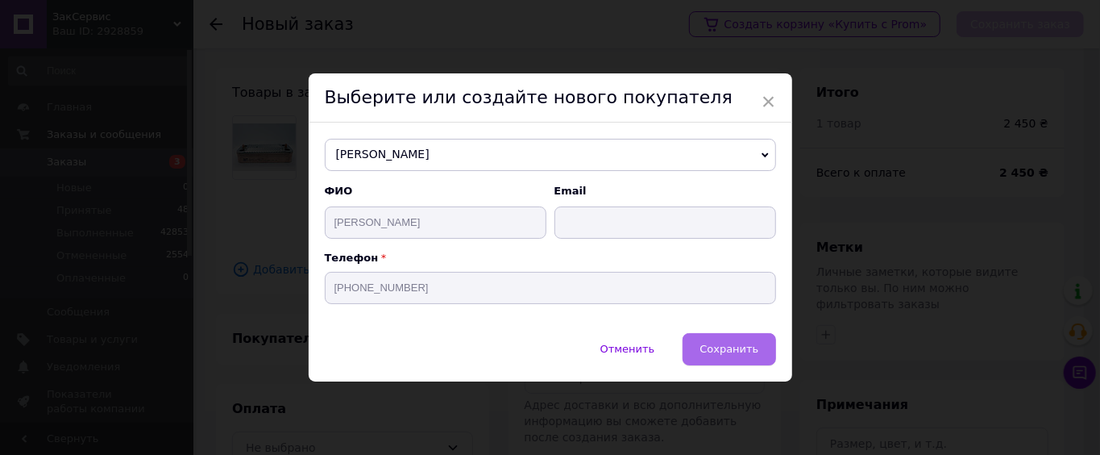
click at [724, 347] on span "Сохранить" at bounding box center [728, 348] width 59 height 12
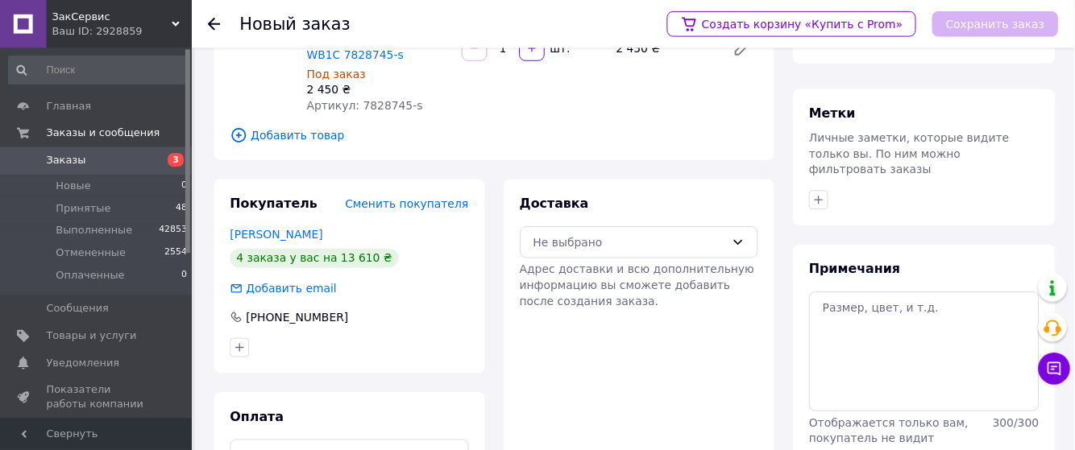
scroll to position [191, 0]
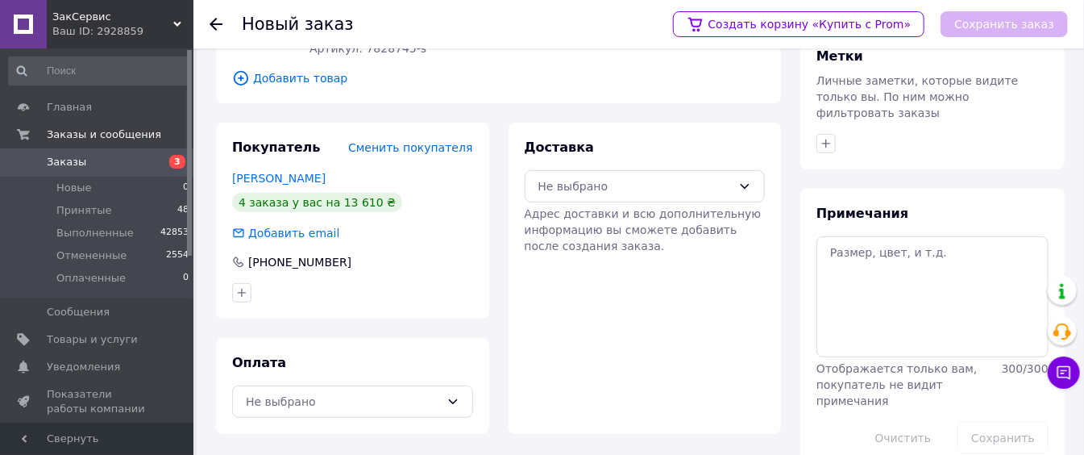
click at [348, 424] on div "Оплата Не выбрано" at bounding box center [352, 386] width 273 height 96
click at [350, 410] on div "Не выбрано" at bounding box center [352, 401] width 241 height 32
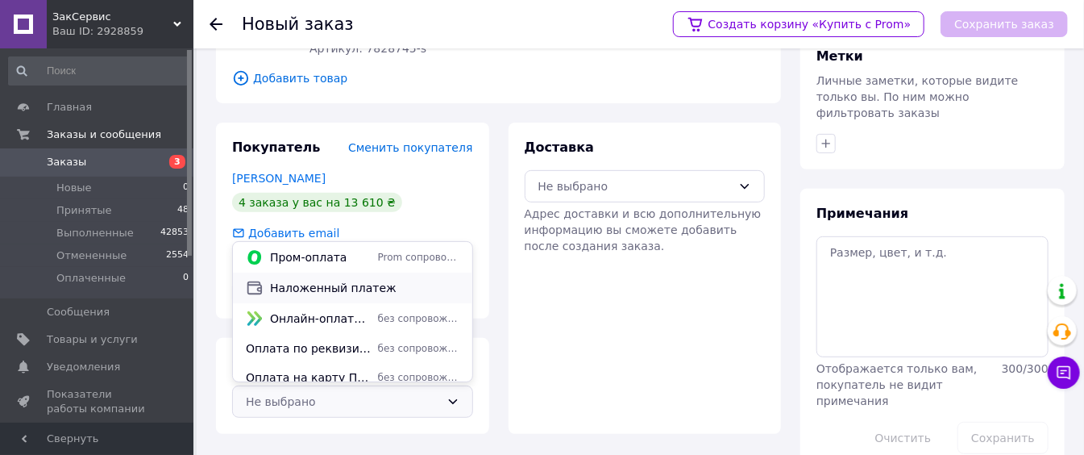
click at [368, 290] on span "Наложенный платеж" at bounding box center [364, 288] width 189 height 16
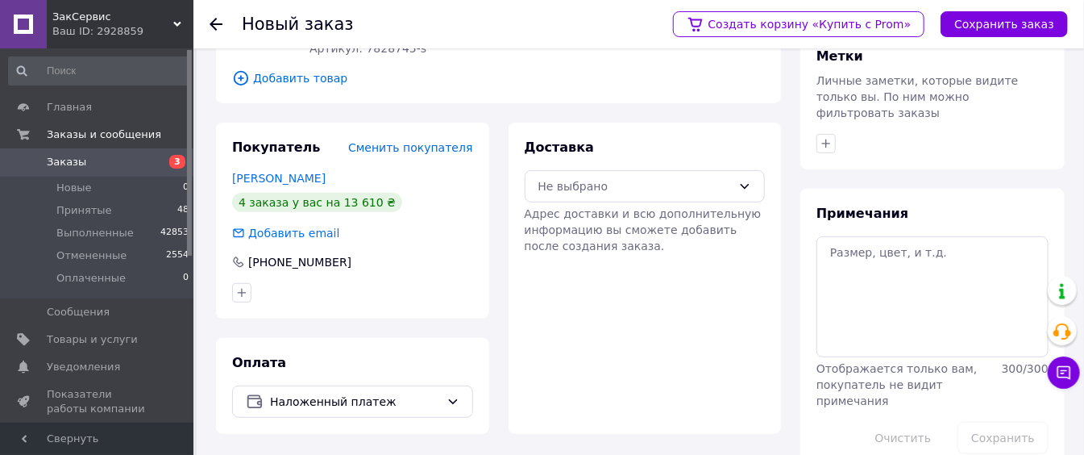
click at [604, 208] on span "Адрес доставки и всю дополнительную информацию вы сможете добавить после создан…" at bounding box center [643, 229] width 237 height 45
click at [608, 203] on div "Доставка Не выбрано Адрес доставки и всю дополнительную информацию вы сможете д…" at bounding box center [645, 196] width 241 height 115
click at [612, 197] on div "Не выбрано" at bounding box center [645, 186] width 241 height 32
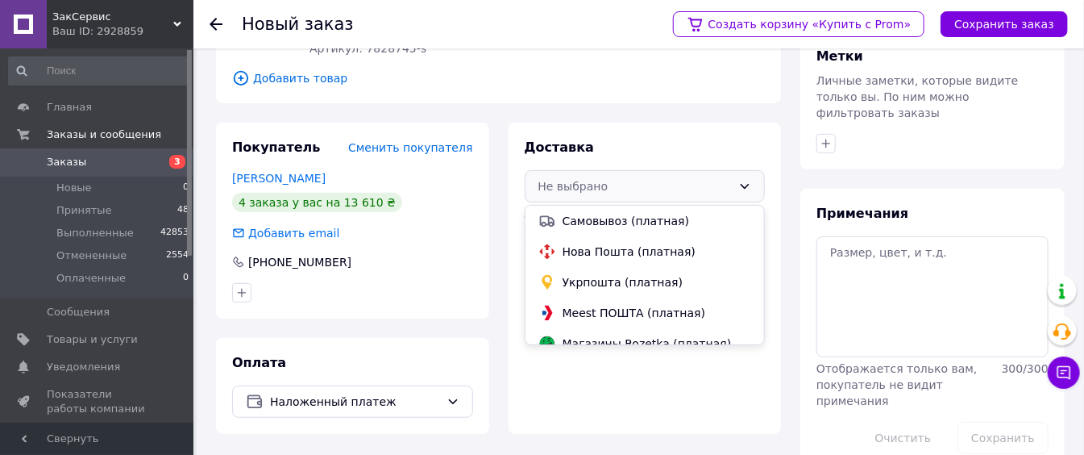
drag, startPoint x: 603, startPoint y: 254, endPoint x: 618, endPoint y: 239, distance: 21.7
click at [603, 254] on span "Нова Пошта (платная)" at bounding box center [656, 251] width 189 height 16
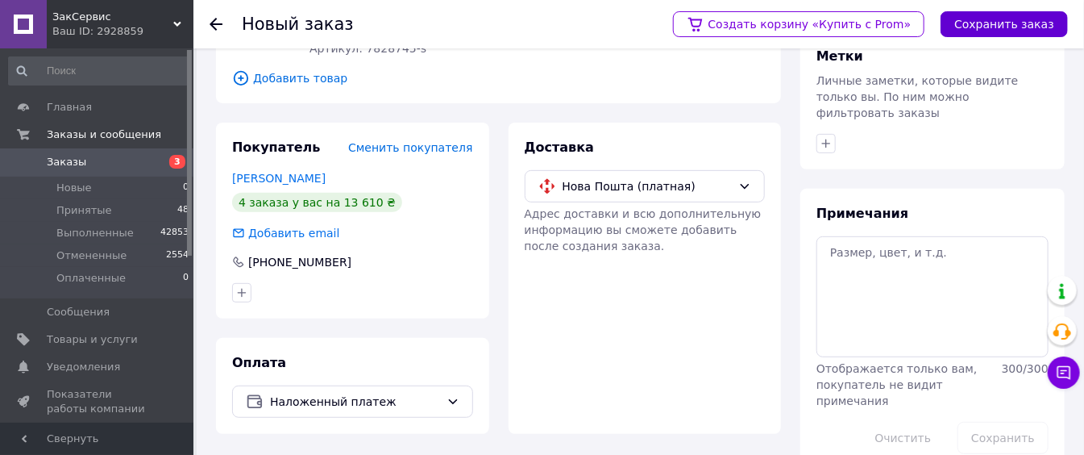
click at [1002, 30] on button "Сохранить заказ" at bounding box center [1003, 24] width 127 height 26
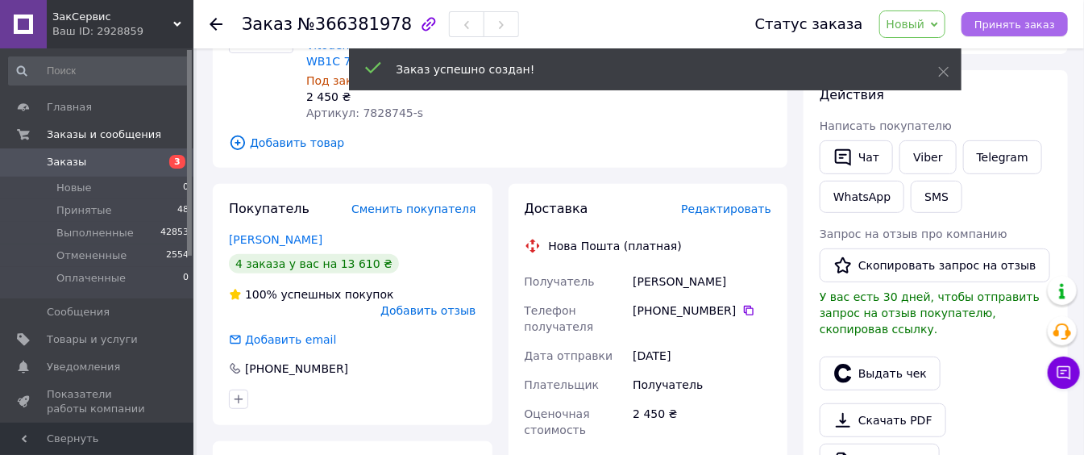
click at [1013, 25] on span "Принять заказ" at bounding box center [1014, 25] width 81 height 12
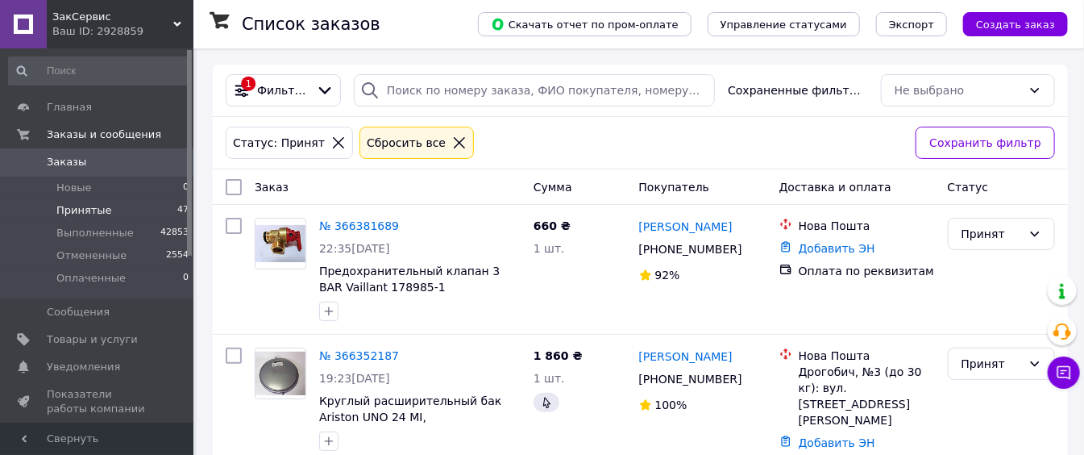
click at [448, 70] on div "1 Фильтры Сохраненные фильтры: Не выбрано" at bounding box center [640, 90] width 855 height 52
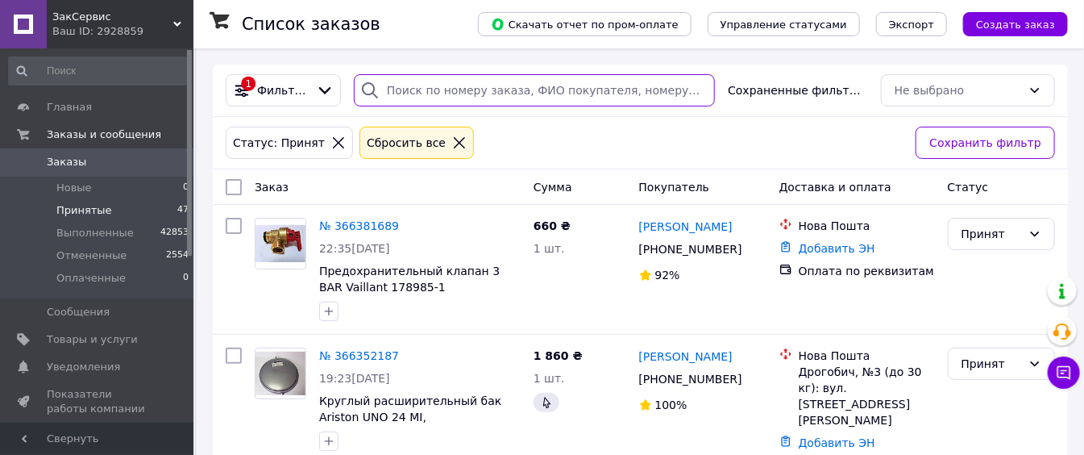
click at [444, 89] on input "search" at bounding box center [534, 90] width 361 height 32
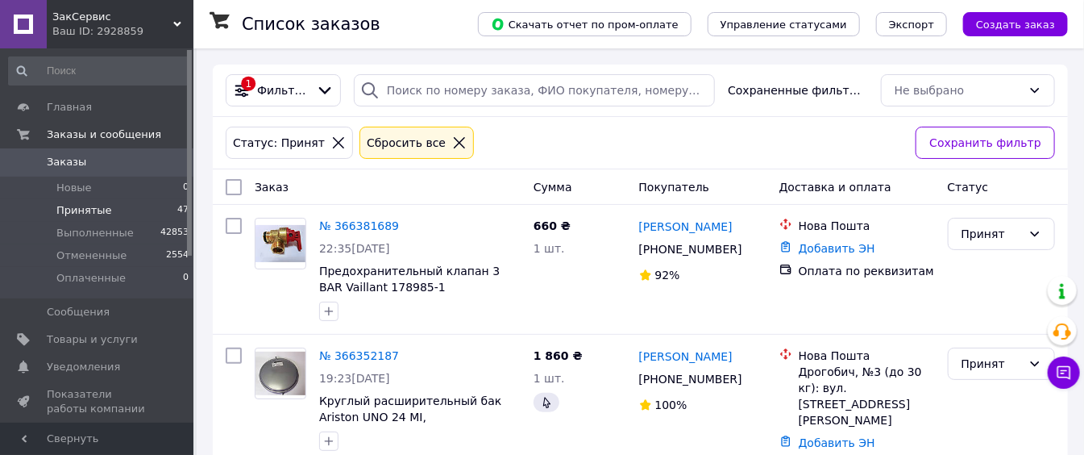
click at [331, 145] on icon at bounding box center [338, 142] width 15 height 15
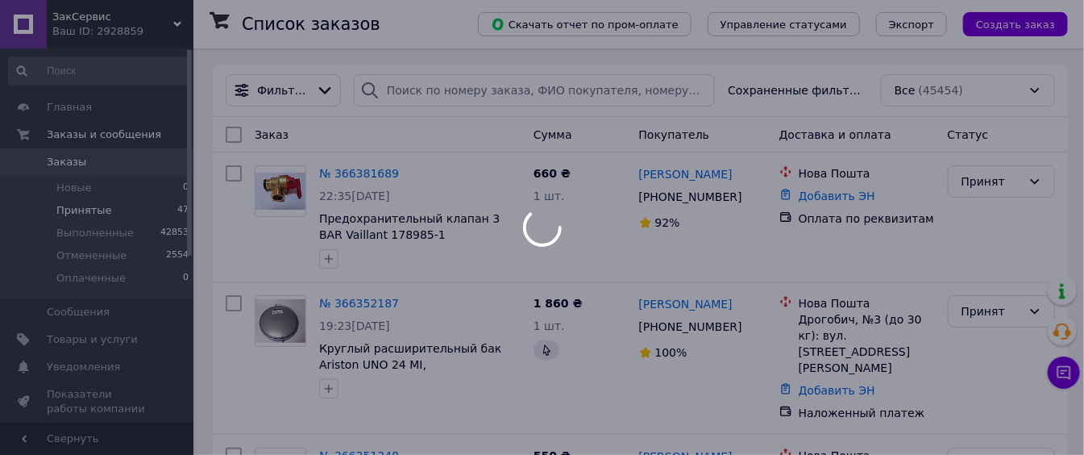
click at [413, 97] on div at bounding box center [542, 227] width 1084 height 455
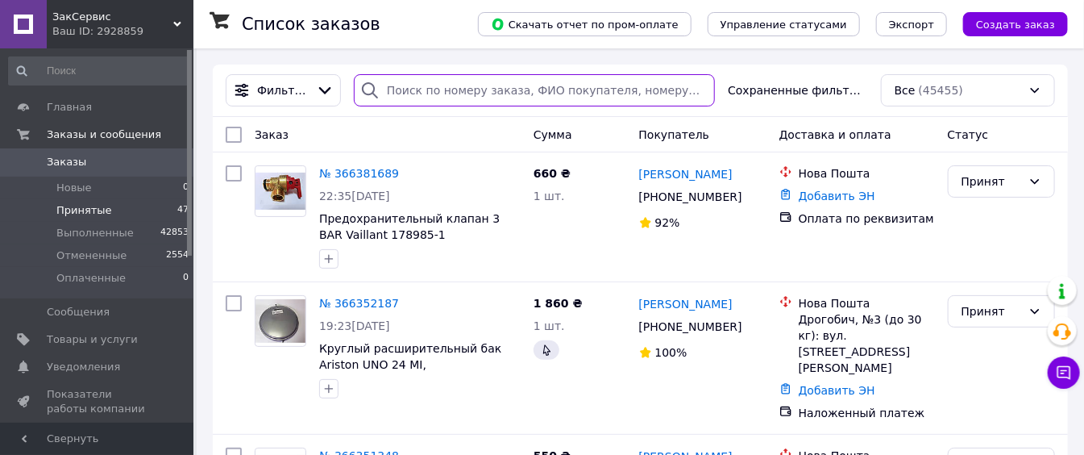
click at [411, 97] on input "search" at bounding box center [534, 90] width 361 height 32
